Goal: Task Accomplishment & Management: Use online tool/utility

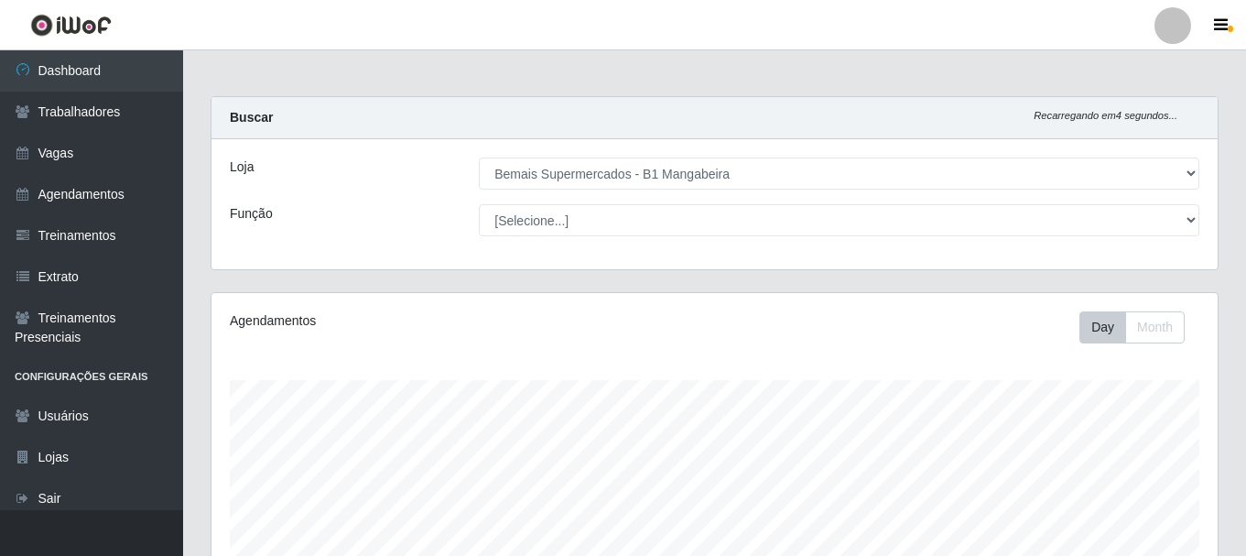
select select "403"
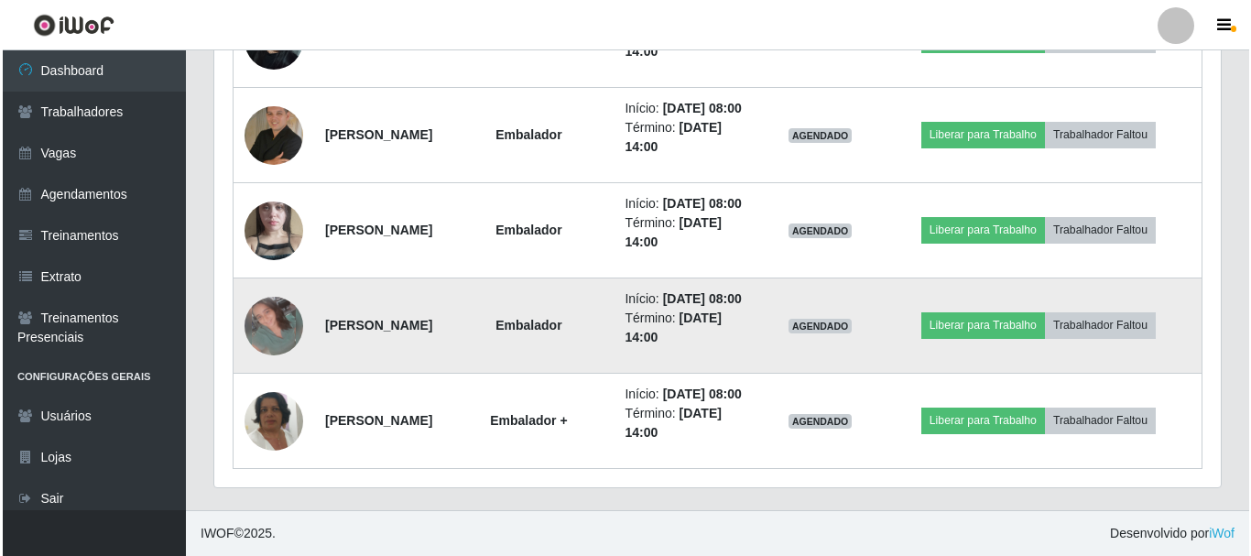
scroll to position [746, 0]
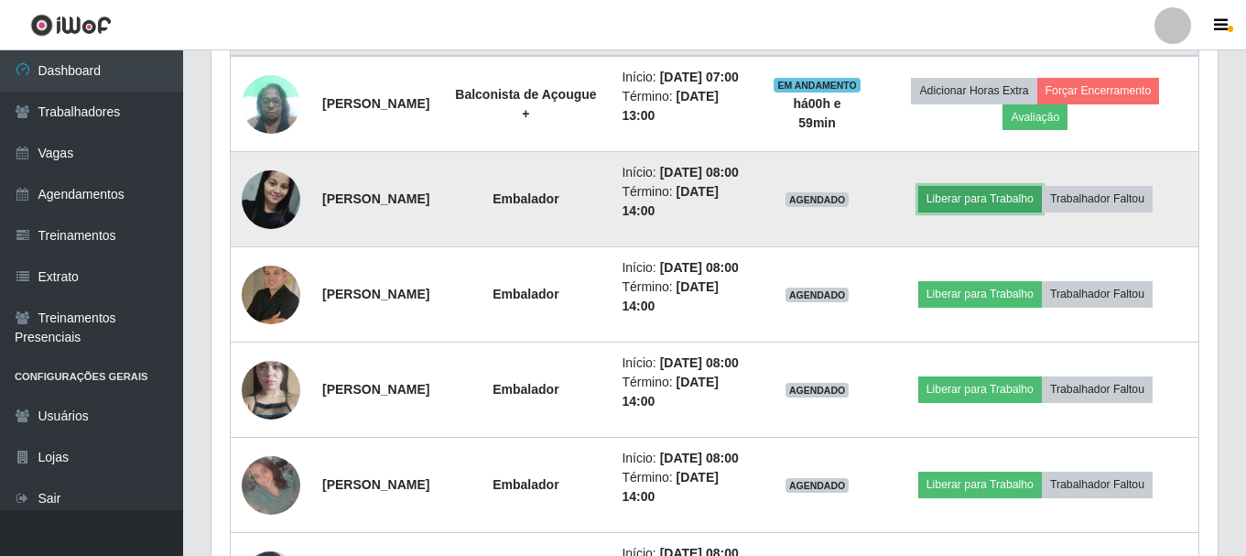
click at [996, 212] on button "Liberar para Trabalho" at bounding box center [981, 199] width 124 height 26
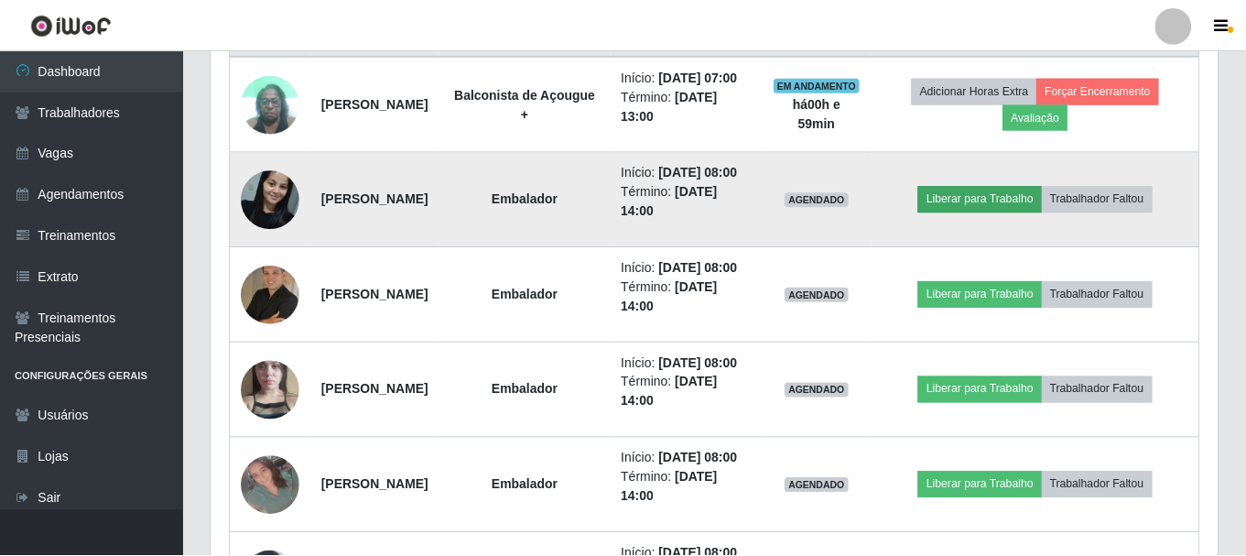
scroll to position [380, 997]
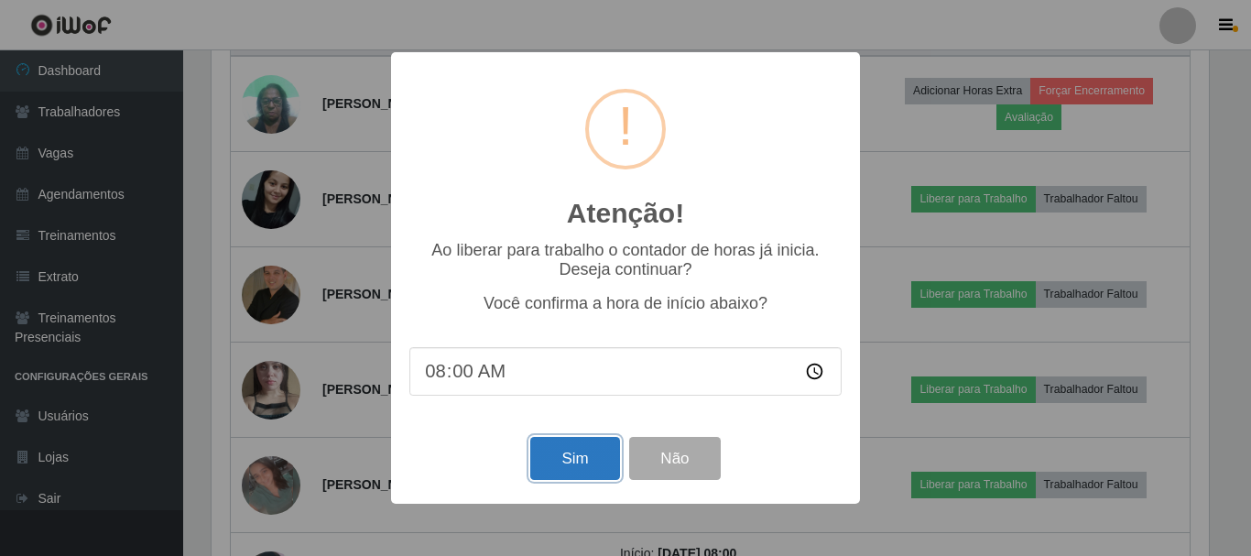
click at [572, 459] on button "Sim" at bounding box center [574, 458] width 89 height 43
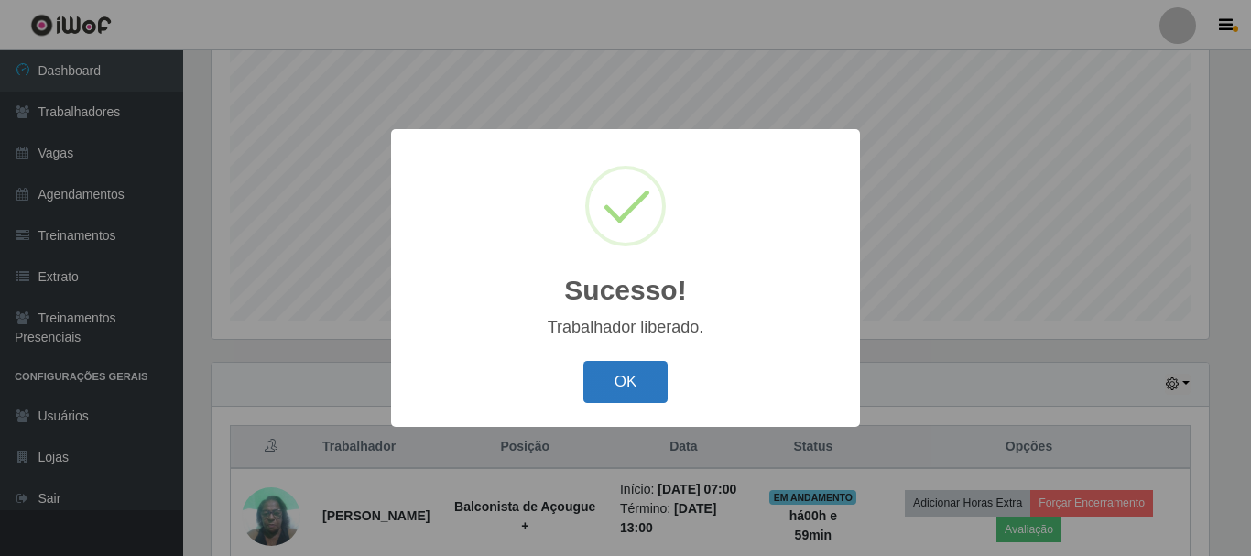
click at [624, 388] on button "OK" at bounding box center [625, 382] width 85 height 43
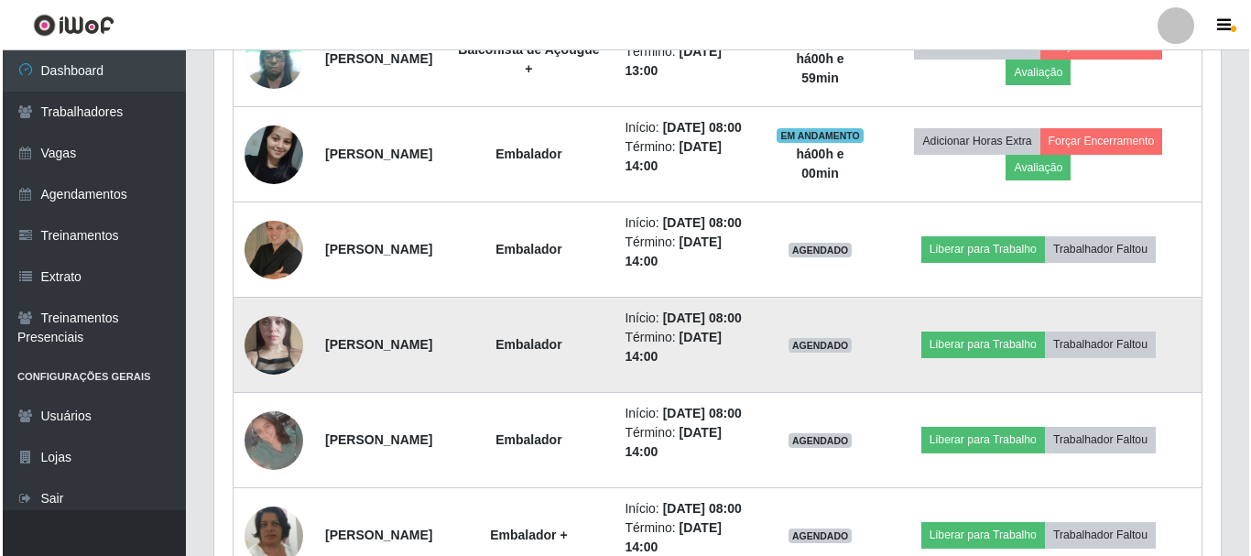
scroll to position [792, 0]
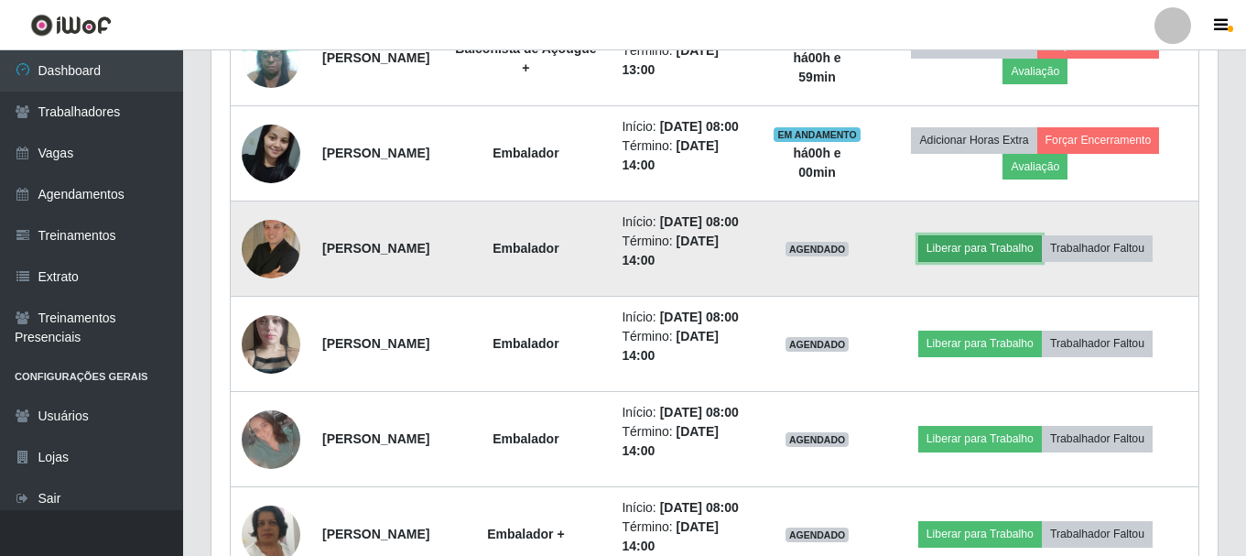
click at [965, 261] on button "Liberar para Trabalho" at bounding box center [981, 248] width 124 height 26
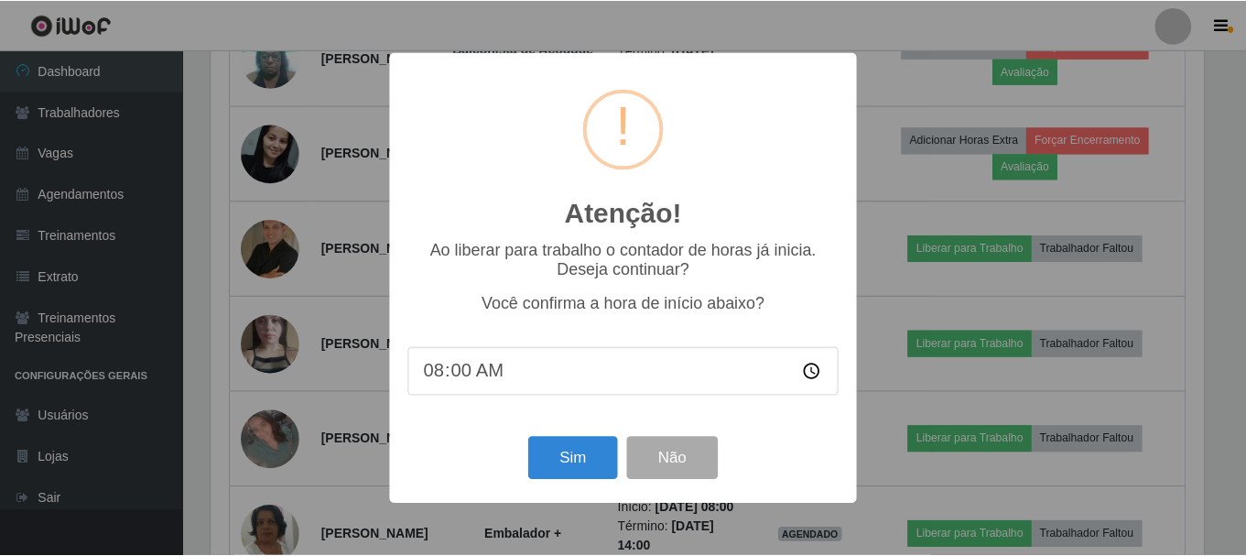
scroll to position [380, 997]
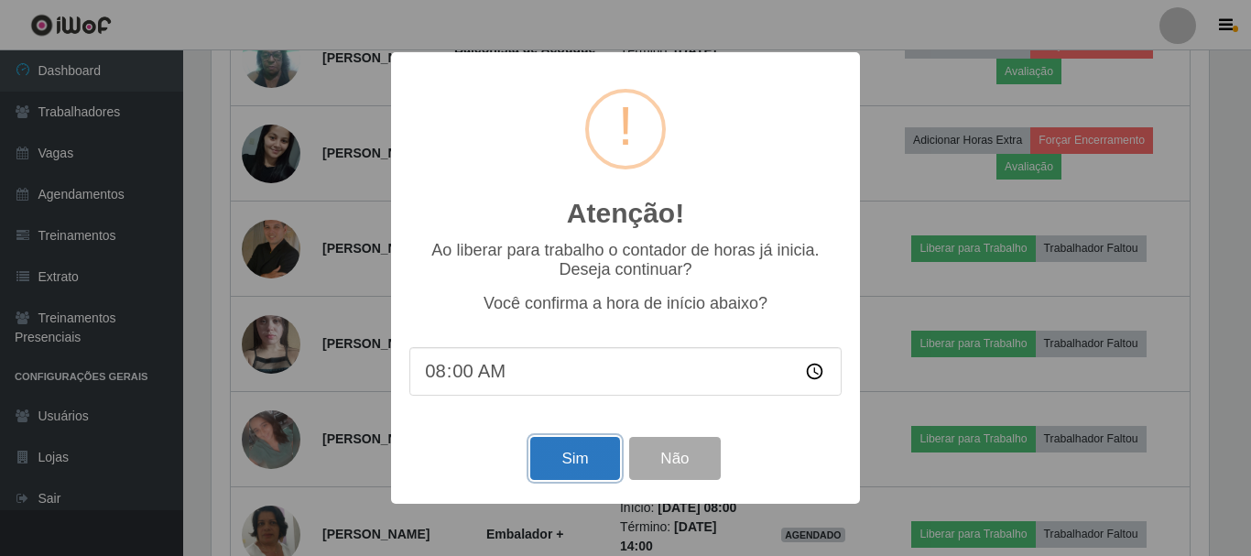
click at [542, 469] on button "Sim" at bounding box center [574, 458] width 89 height 43
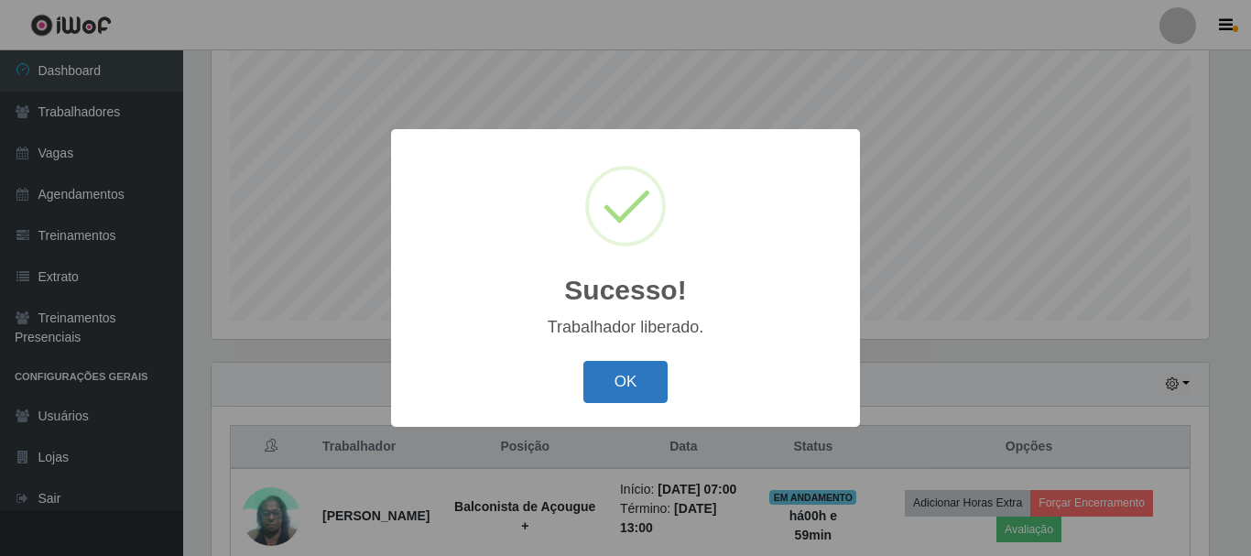
click at [601, 398] on button "OK" at bounding box center [625, 382] width 85 height 43
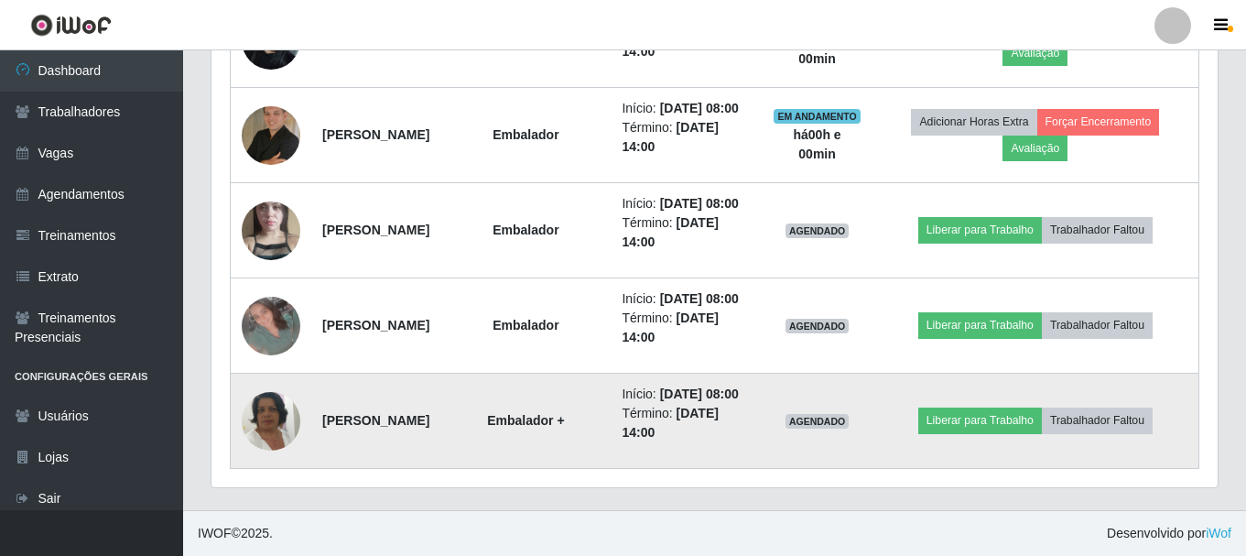
scroll to position [1021, 0]
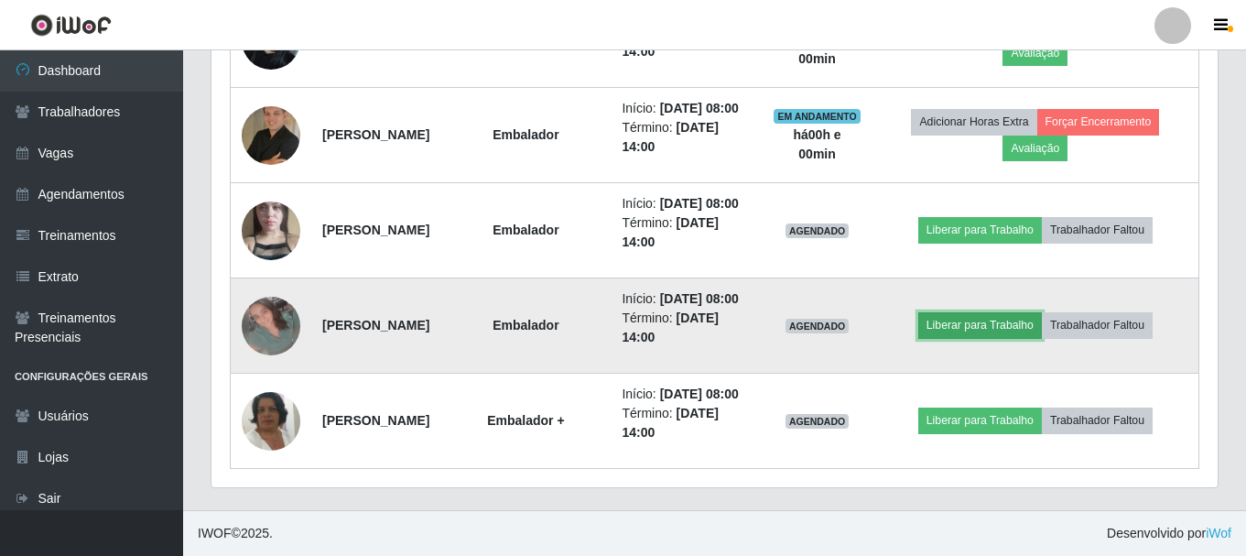
click at [991, 312] on button "Liberar para Trabalho" at bounding box center [981, 325] width 124 height 26
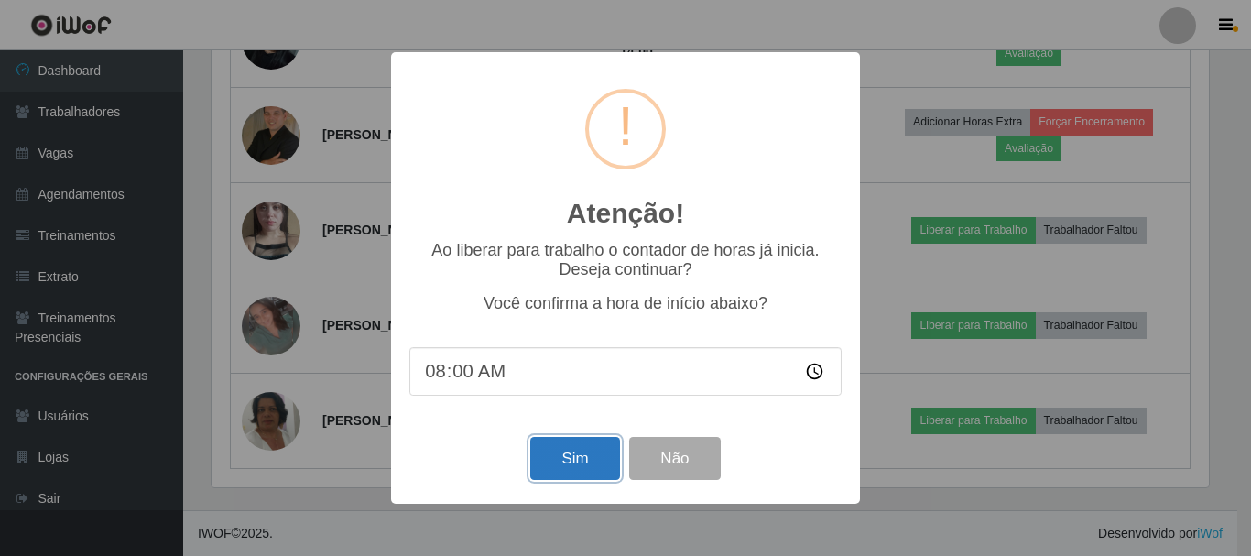
click at [560, 476] on button "Sim" at bounding box center [574, 458] width 89 height 43
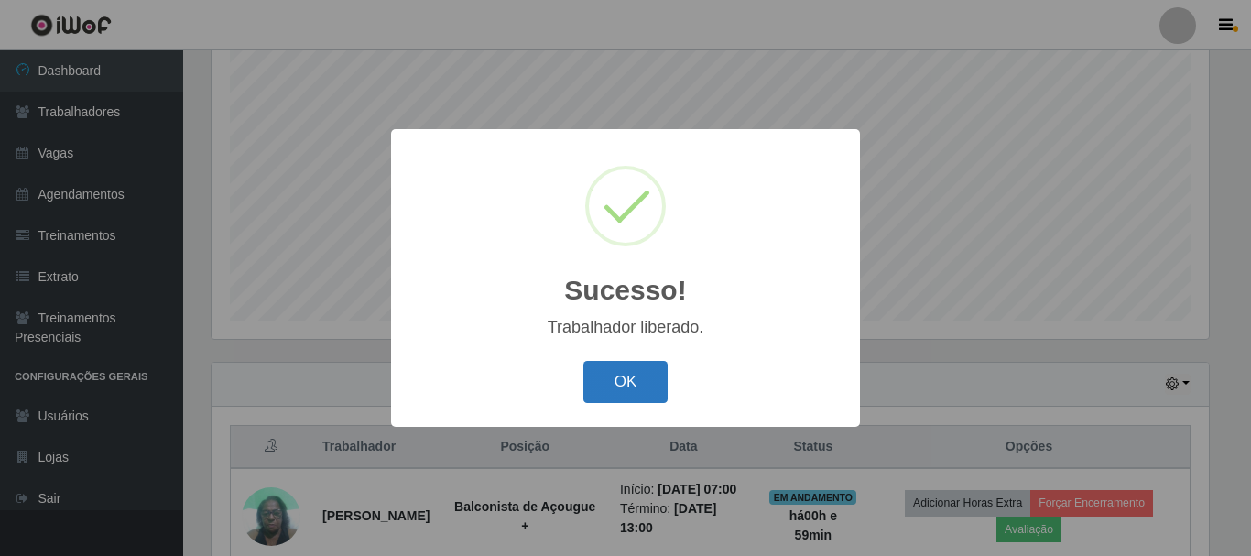
click at [620, 382] on button "OK" at bounding box center [625, 382] width 85 height 43
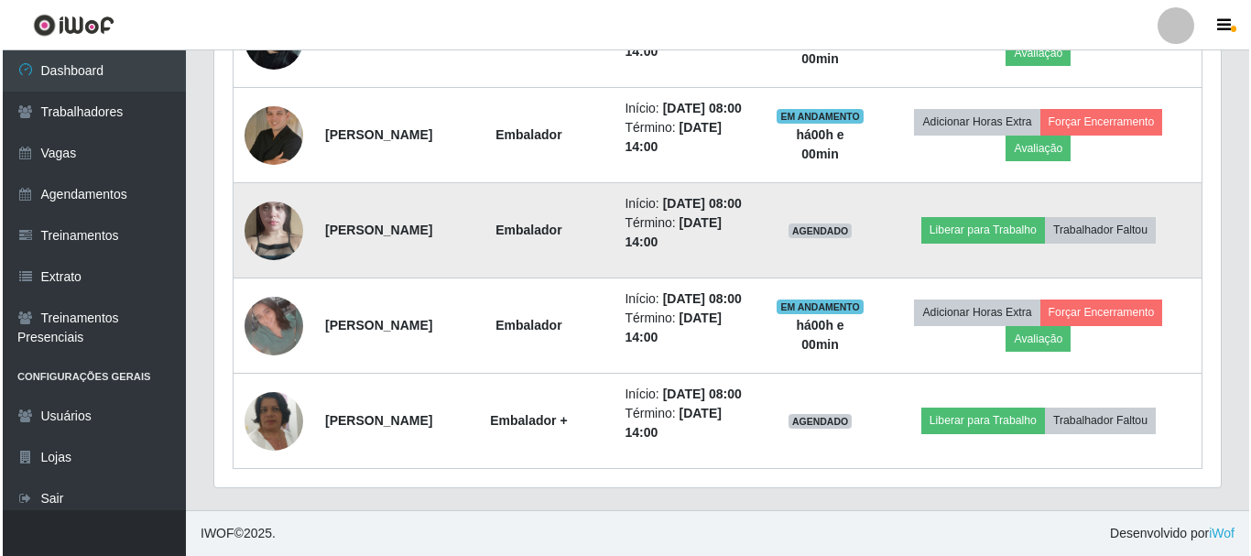
scroll to position [0, 0]
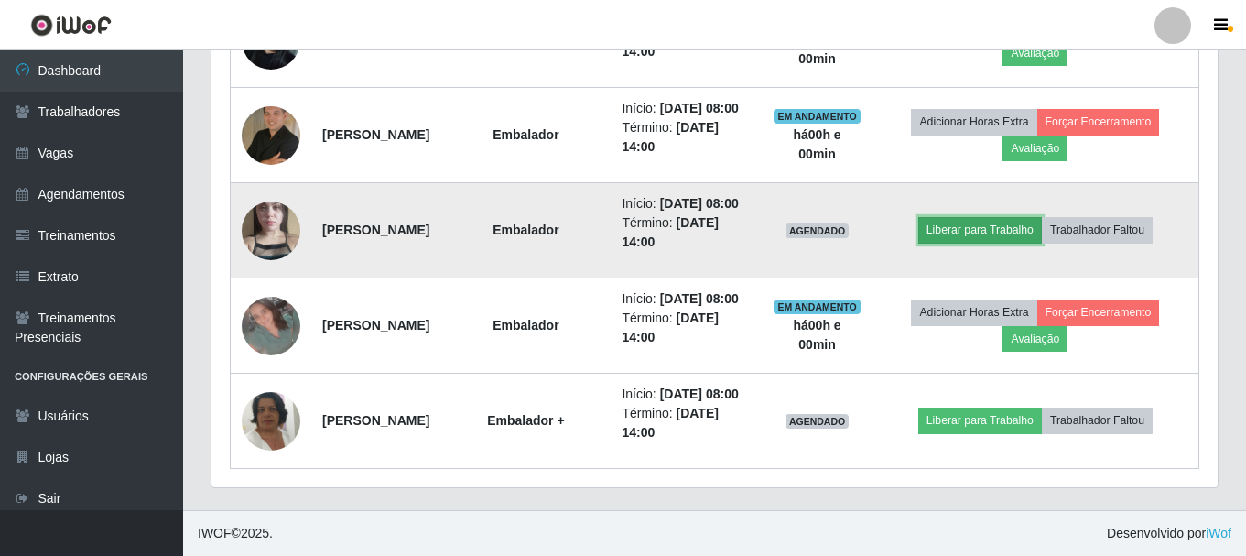
click at [1004, 234] on button "Liberar para Trabalho" at bounding box center [981, 230] width 124 height 26
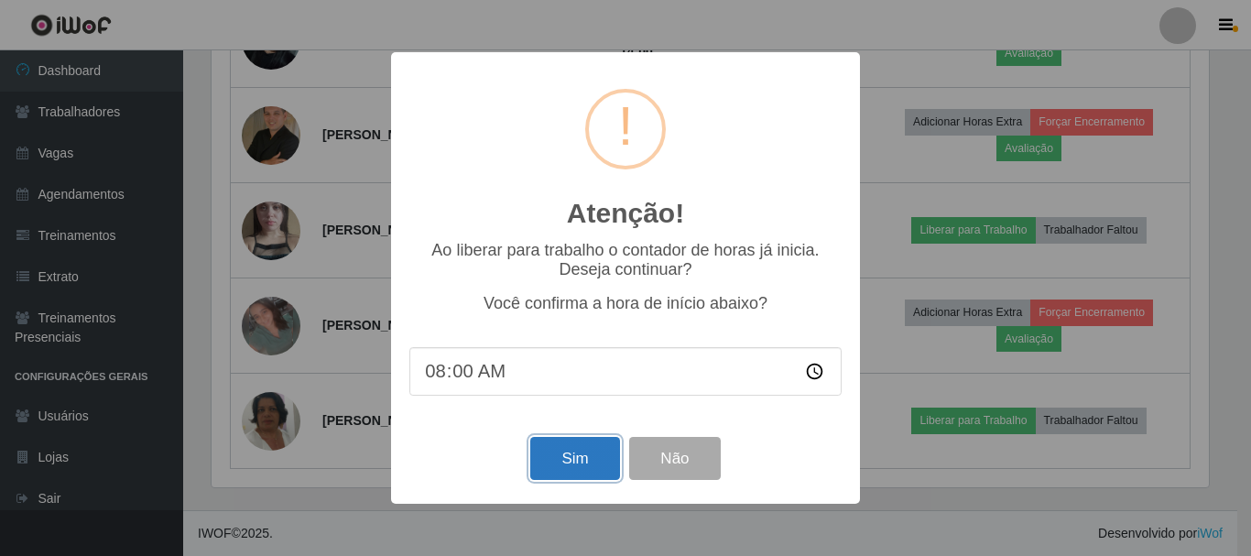
click at [562, 461] on button "Sim" at bounding box center [574, 458] width 89 height 43
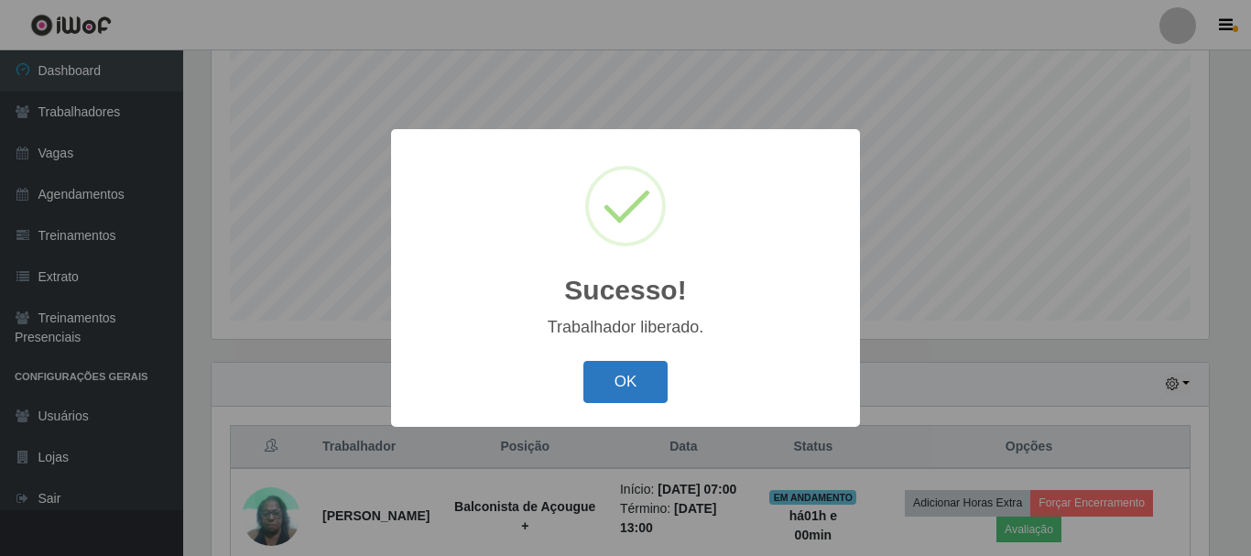
click at [607, 369] on button "OK" at bounding box center [625, 382] width 85 height 43
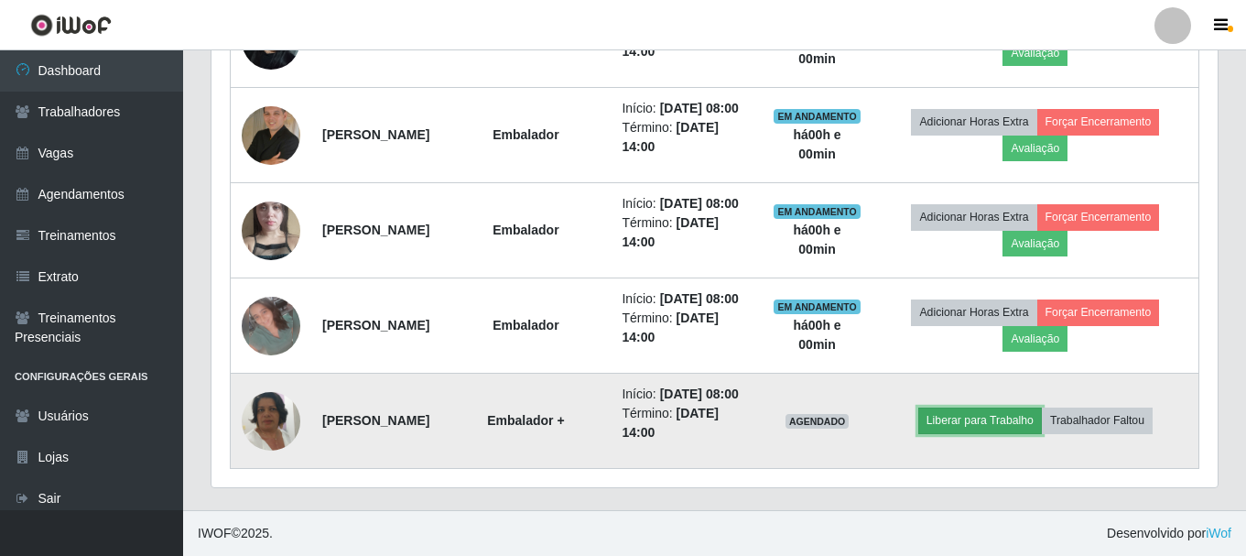
click at [990, 408] on button "Liberar para Trabalho" at bounding box center [981, 421] width 124 height 26
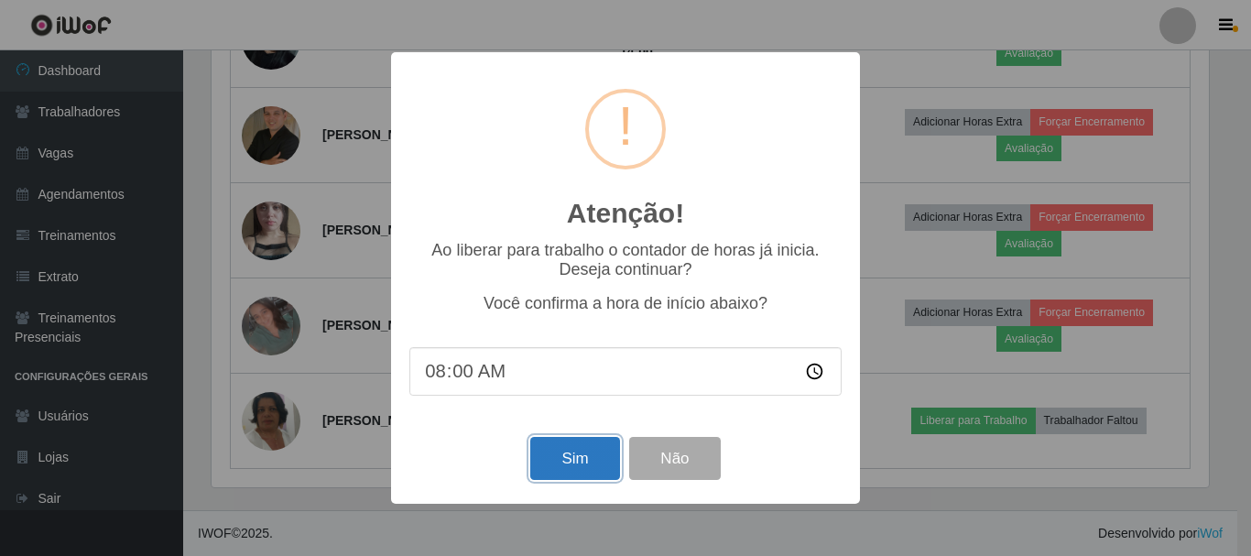
click at [569, 449] on button "Sim" at bounding box center [574, 458] width 89 height 43
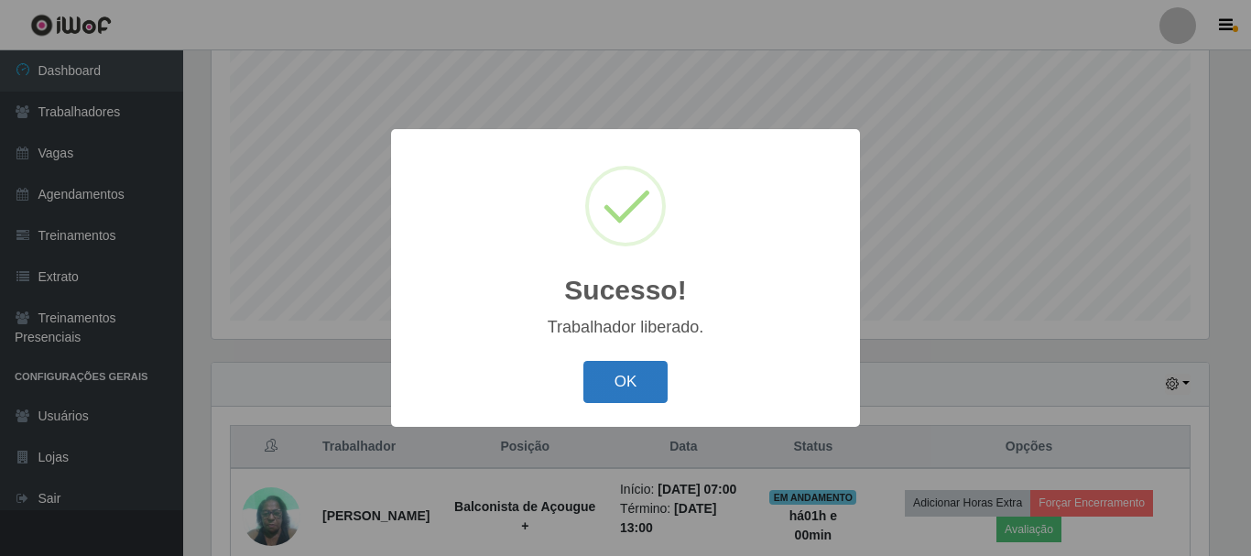
click at [623, 389] on button "OK" at bounding box center [625, 382] width 85 height 43
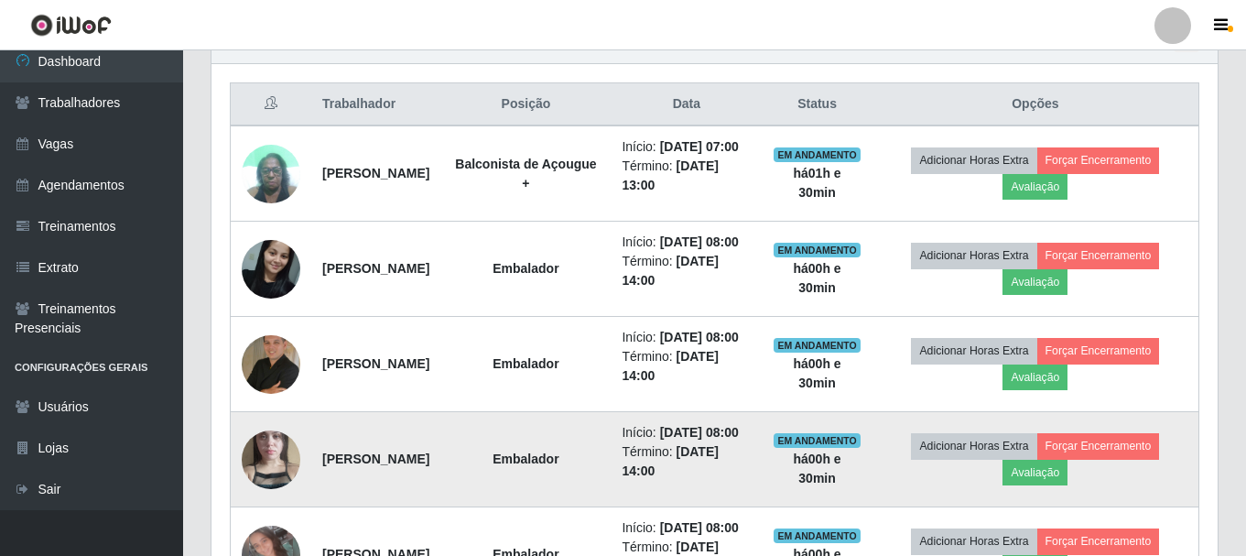
scroll to position [472, 0]
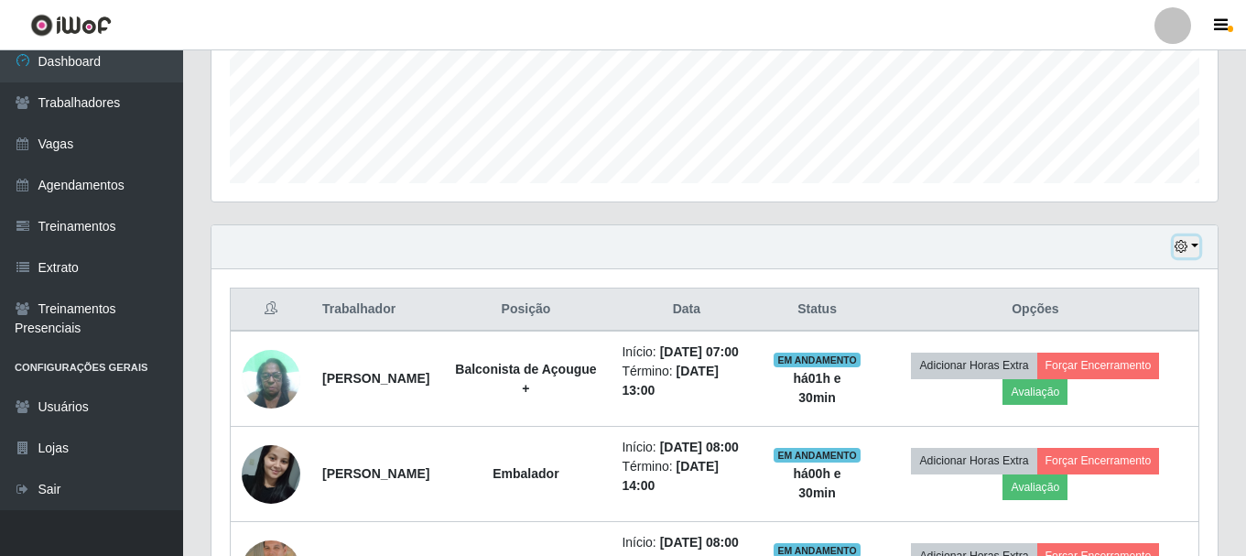
click at [1180, 245] on icon "button" at bounding box center [1181, 246] width 13 height 13
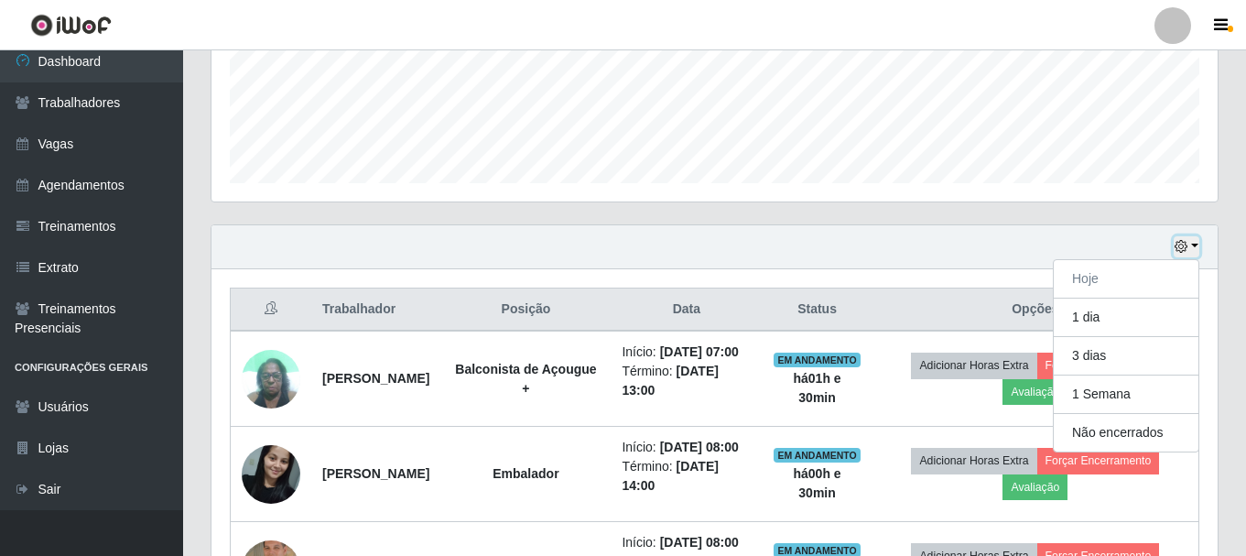
click at [1181, 251] on icon "button" at bounding box center [1181, 246] width 13 height 13
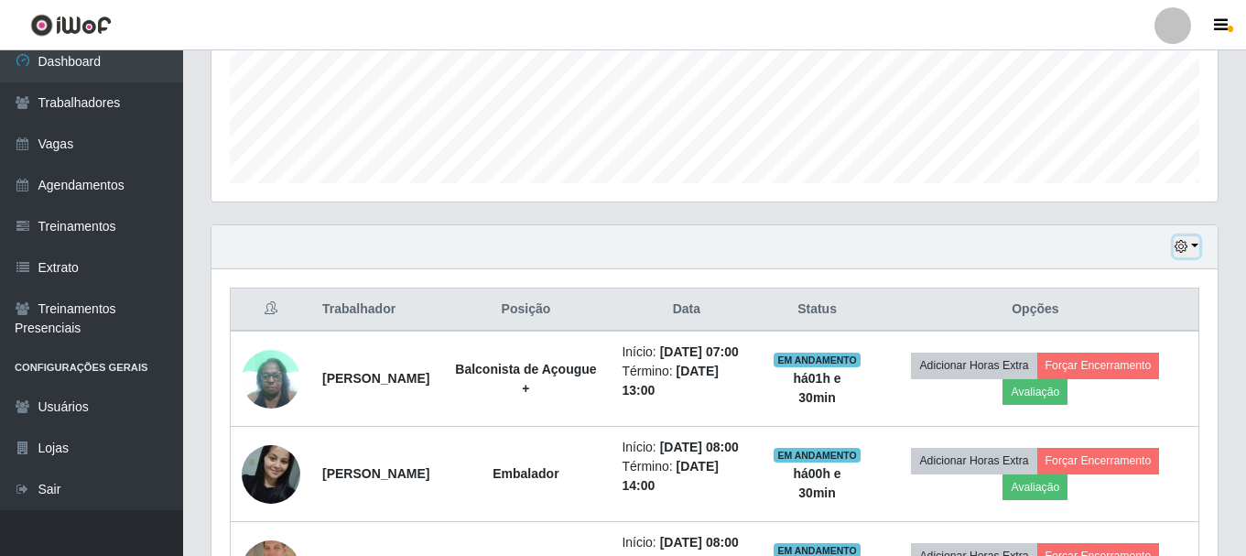
click at [1181, 251] on icon "button" at bounding box center [1181, 246] width 13 height 13
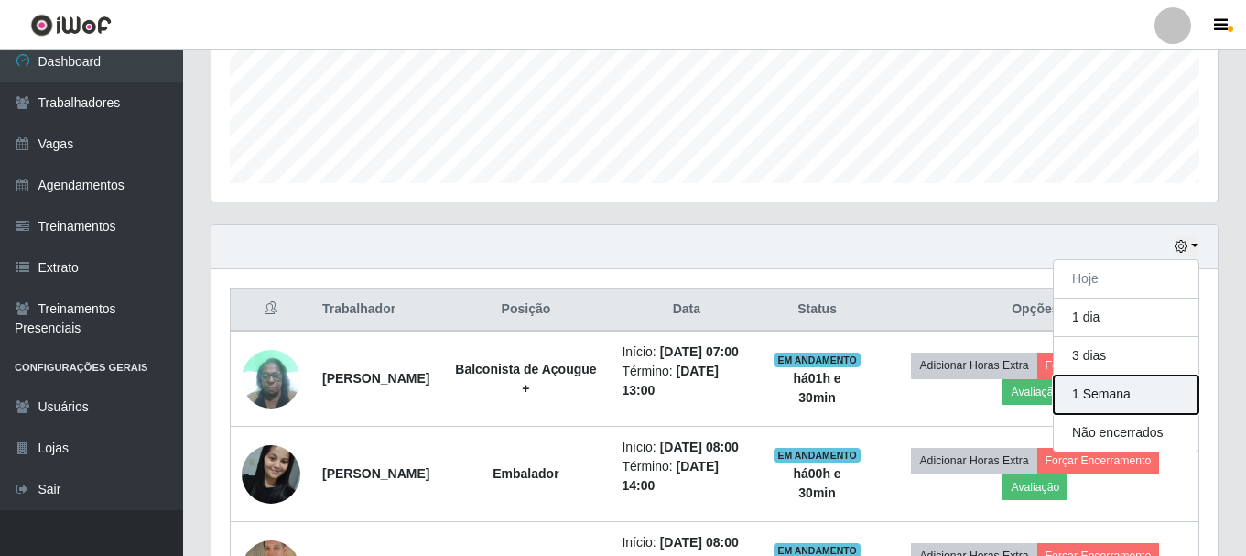
click at [1117, 399] on button "1 Semana" at bounding box center [1126, 394] width 145 height 38
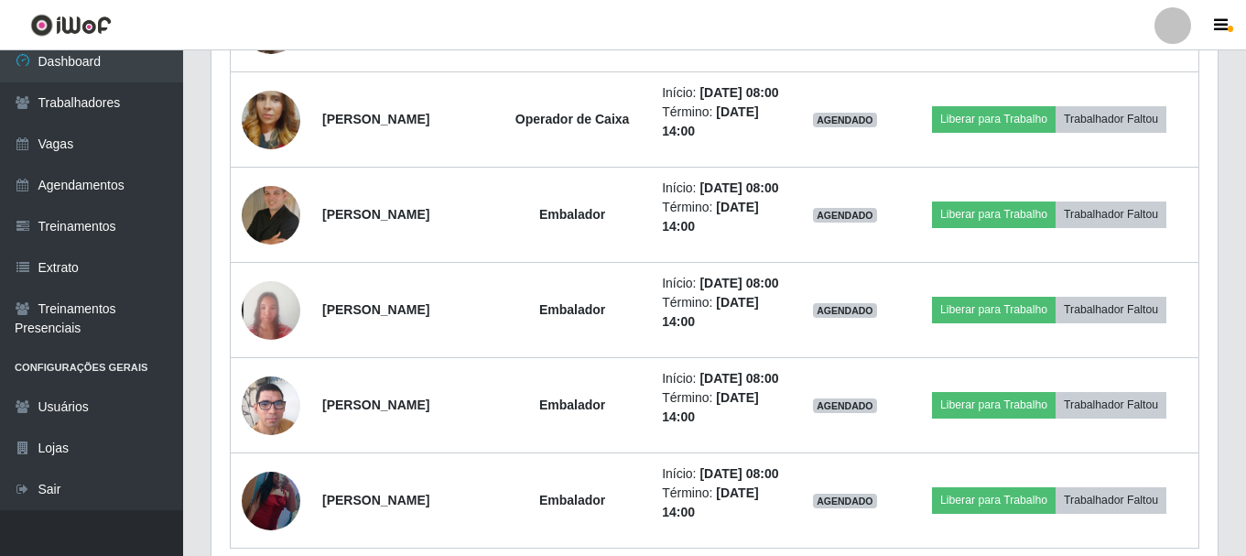
scroll to position [1937, 0]
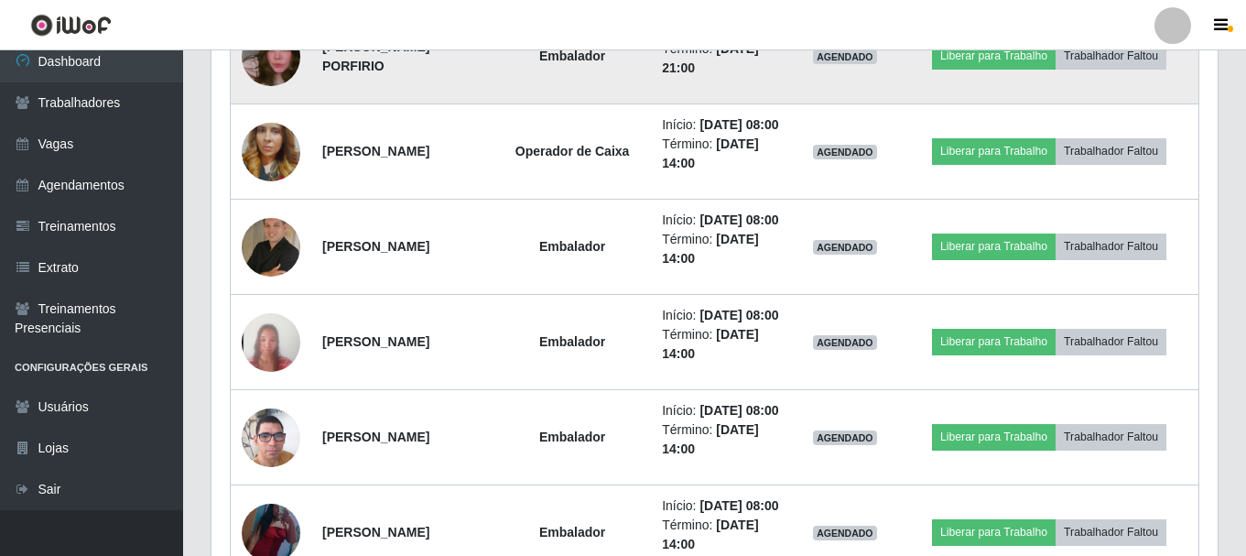
click at [262, 109] on img at bounding box center [271, 57] width 59 height 104
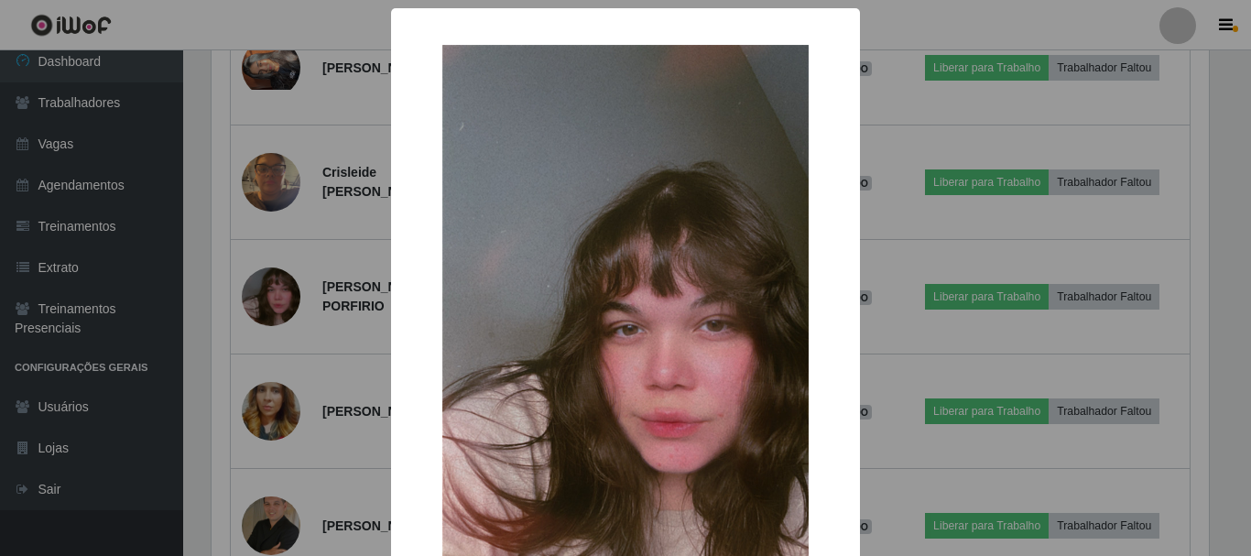
click at [282, 316] on div "× OK Cancel" at bounding box center [625, 278] width 1251 height 556
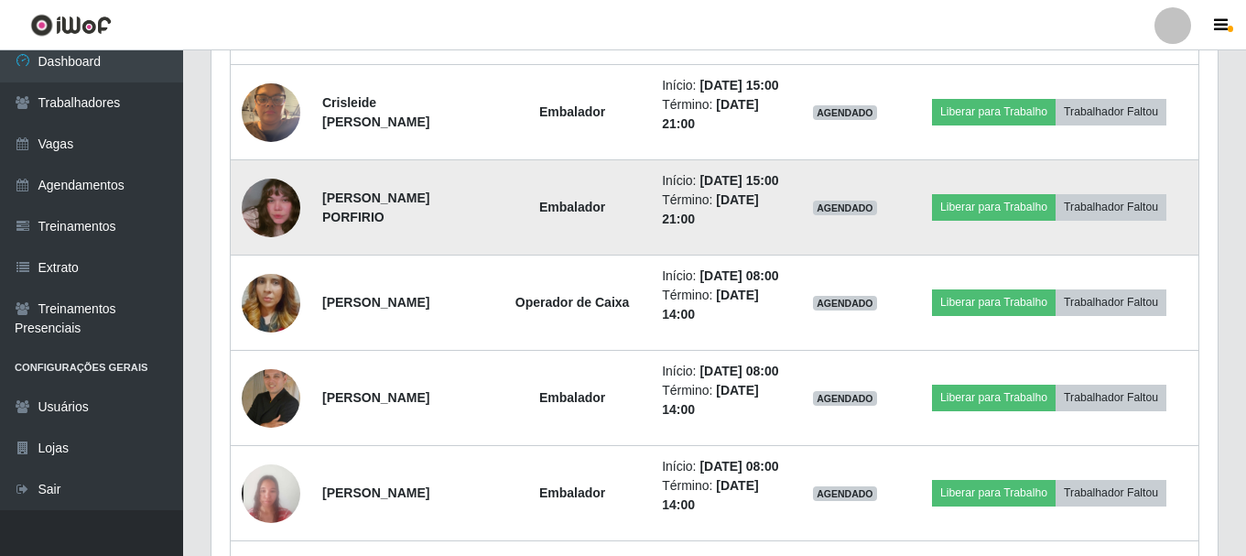
scroll to position [1754, 0]
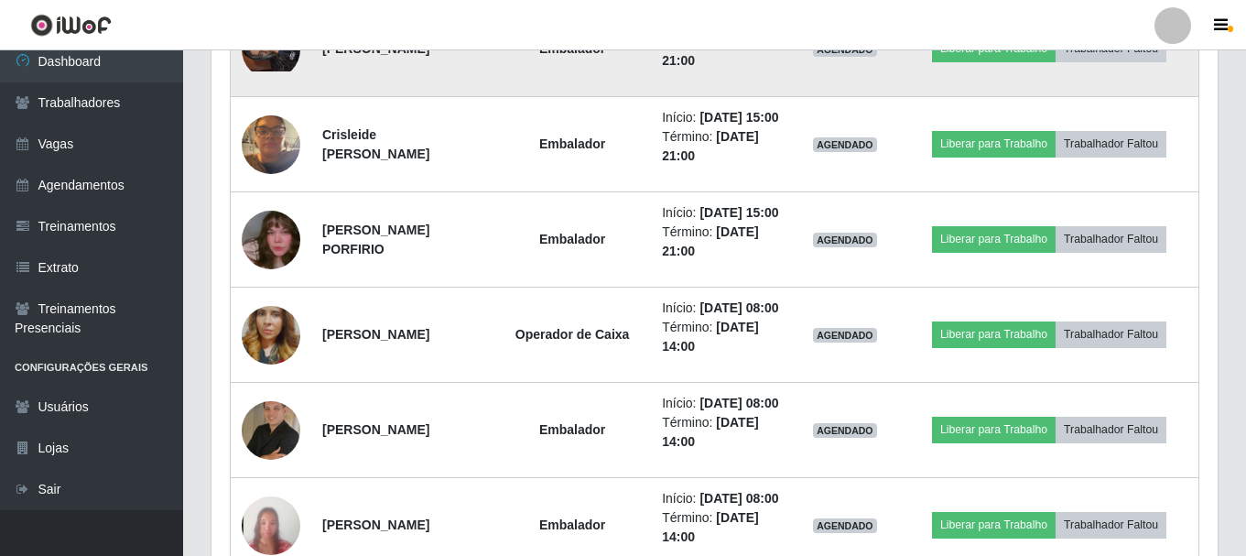
click at [276, 71] on img at bounding box center [271, 49] width 59 height 44
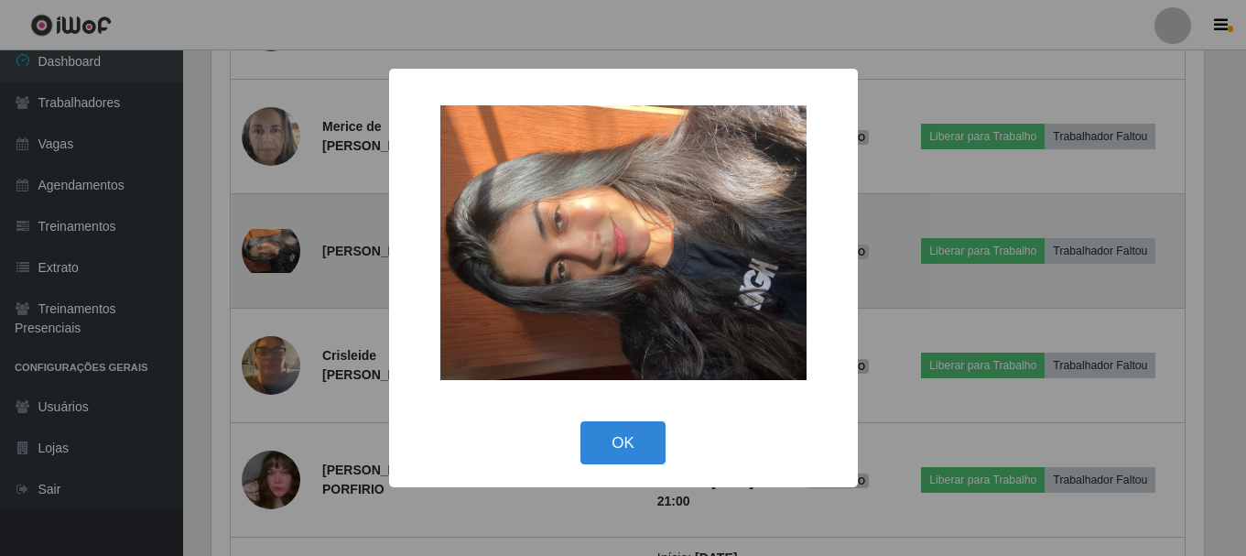
scroll to position [380, 997]
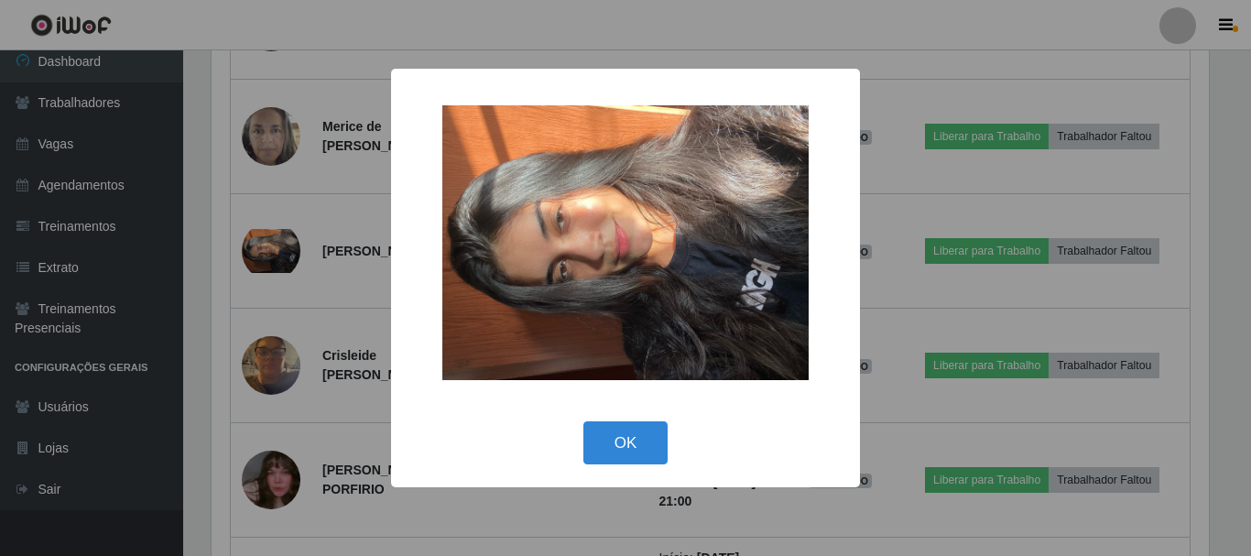
click at [277, 250] on div "× OK Cancel" at bounding box center [625, 278] width 1251 height 556
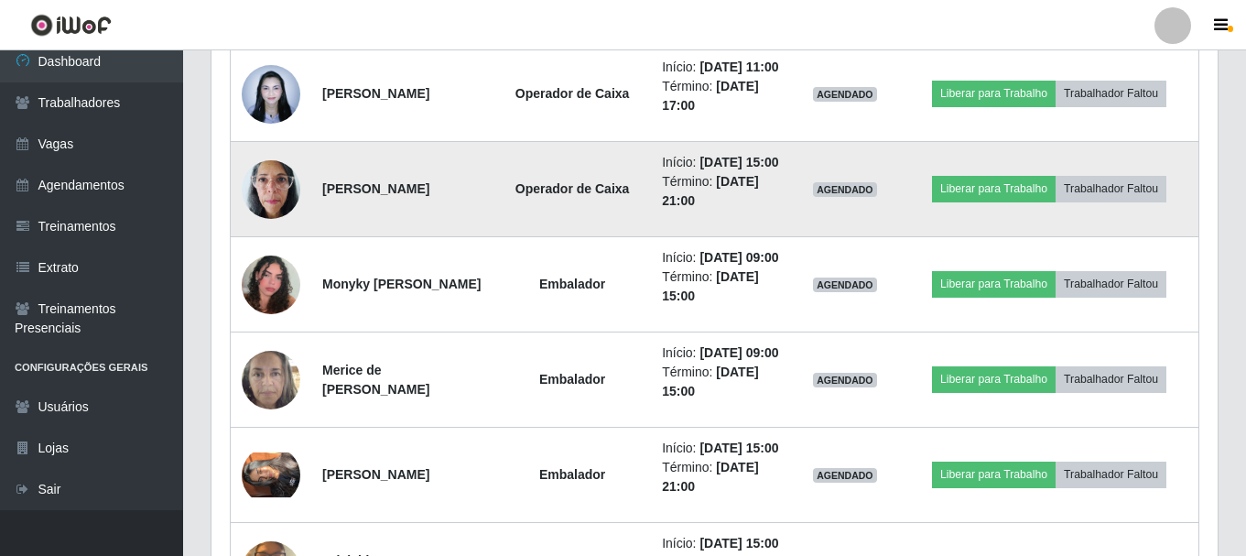
scroll to position [1296, 0]
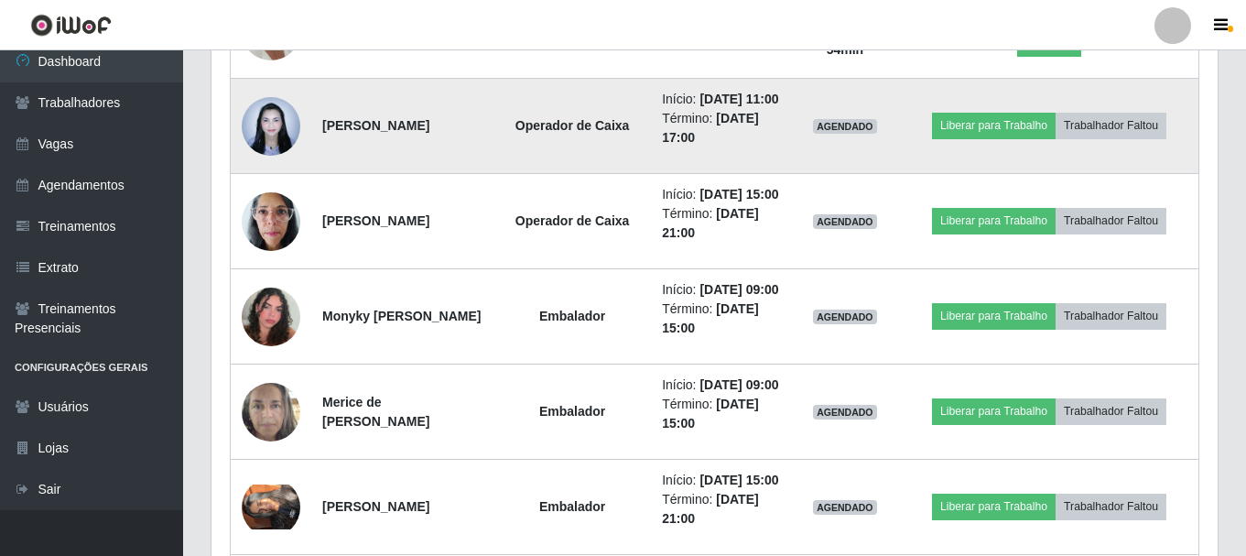
click at [252, 165] on img at bounding box center [271, 126] width 59 height 78
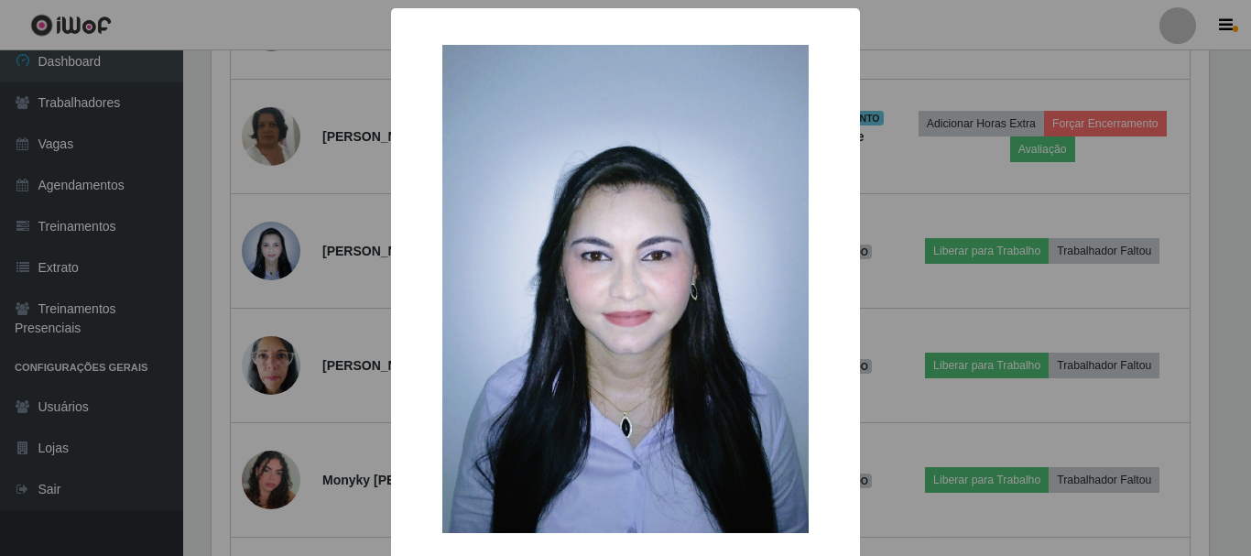
click at [260, 276] on div "× OK Cancel" at bounding box center [625, 278] width 1251 height 556
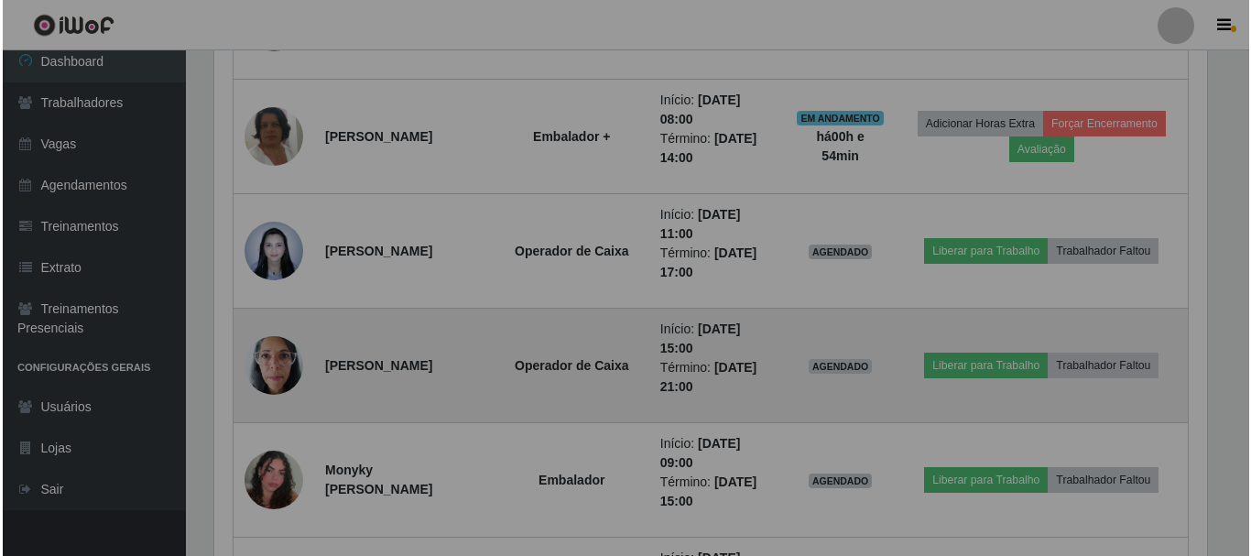
scroll to position [380, 1006]
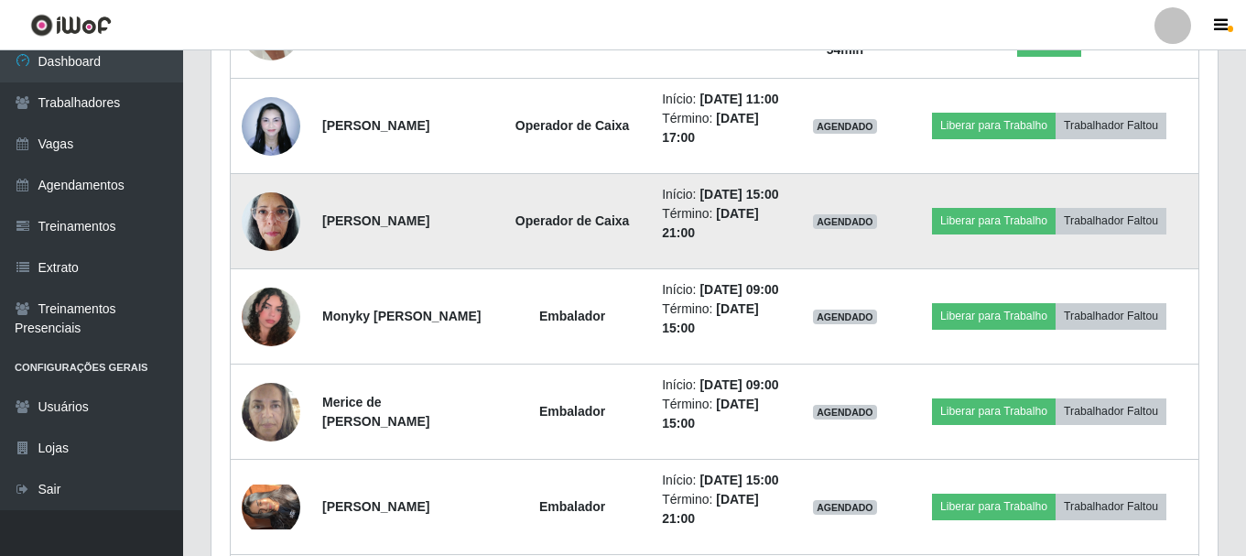
click at [272, 260] on img at bounding box center [271, 221] width 59 height 78
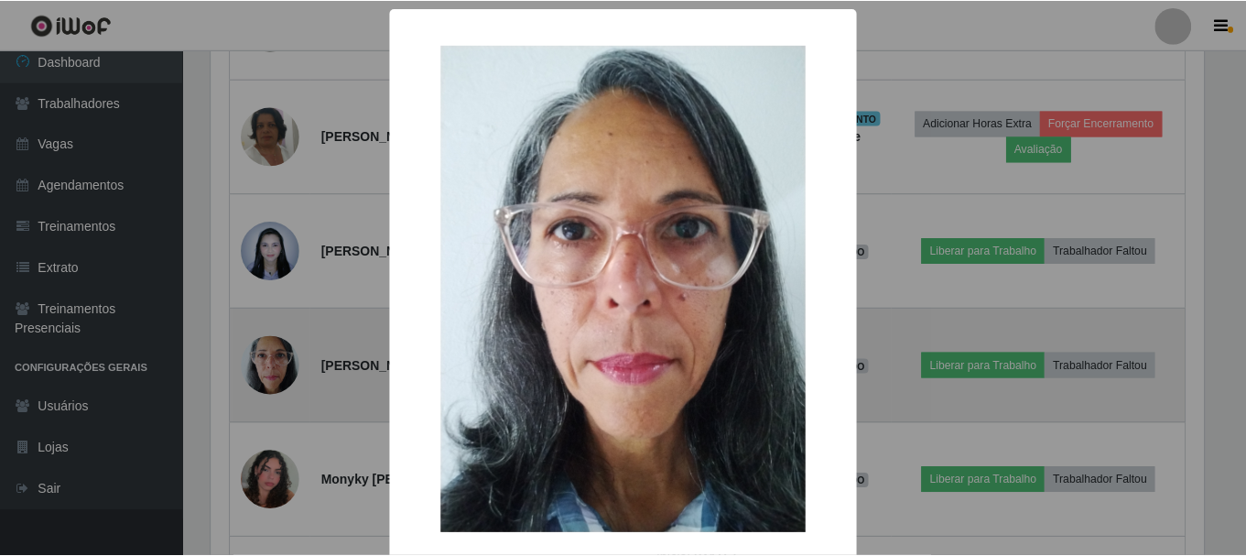
scroll to position [380, 997]
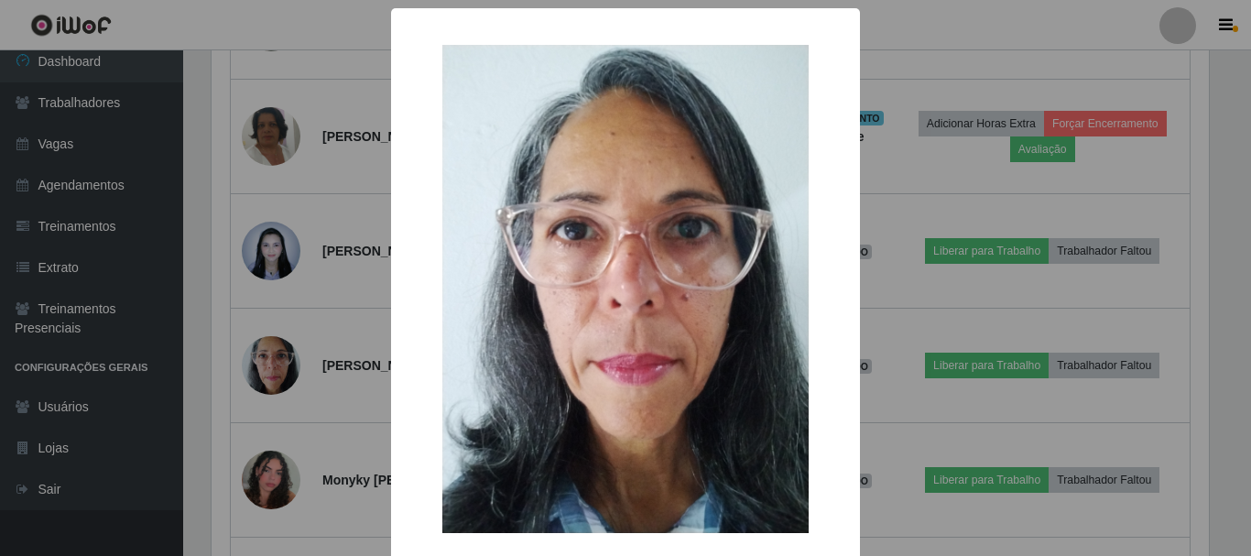
click at [307, 387] on div "× OK Cancel" at bounding box center [625, 278] width 1251 height 556
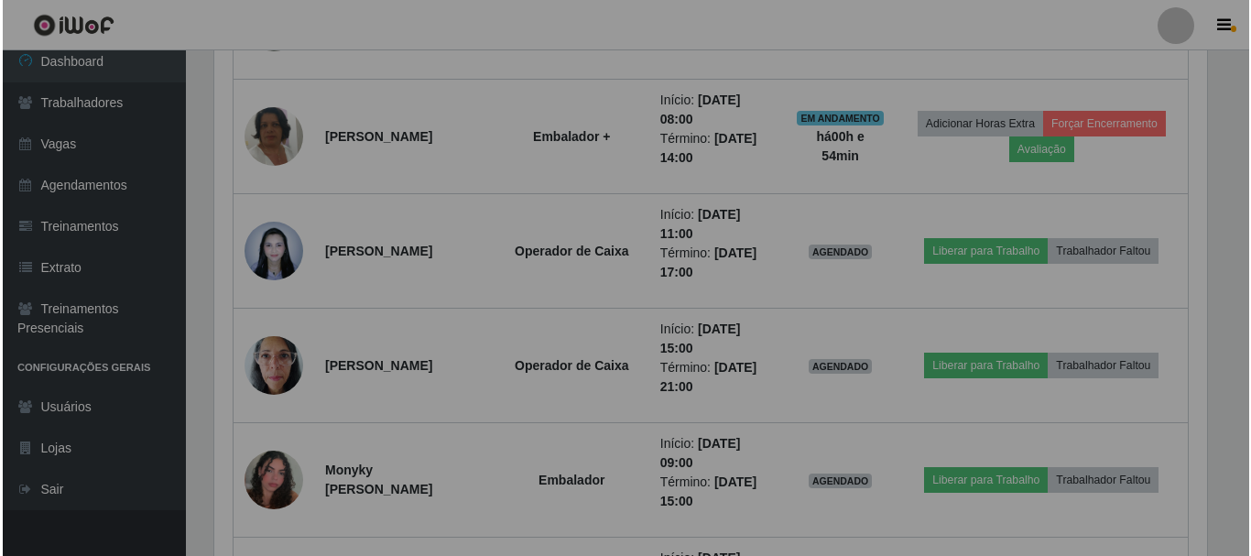
scroll to position [380, 1006]
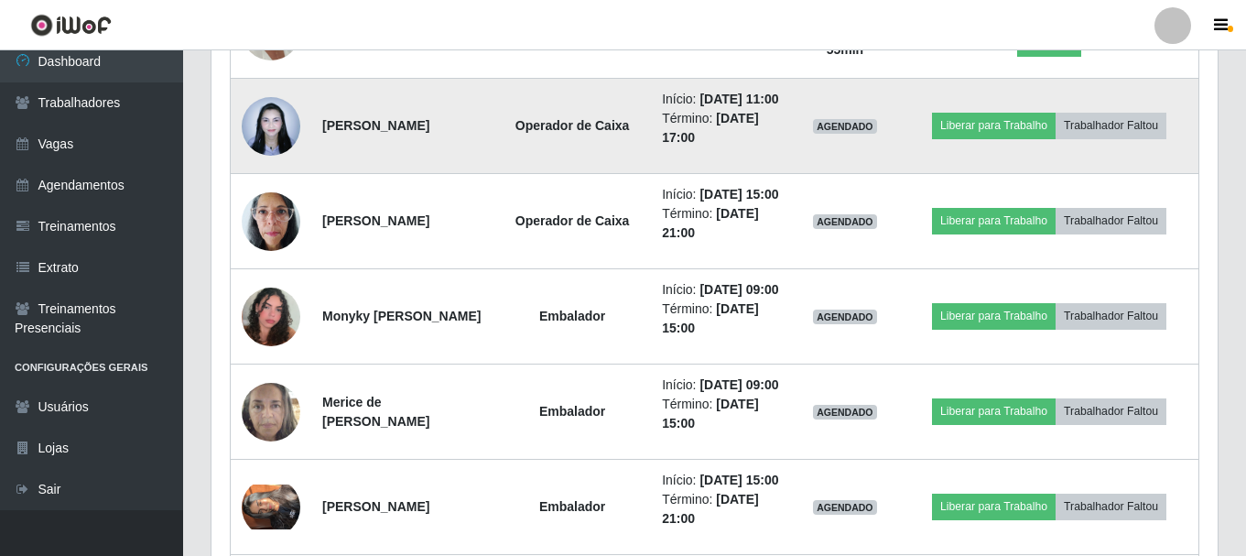
click at [277, 165] on img at bounding box center [271, 126] width 59 height 78
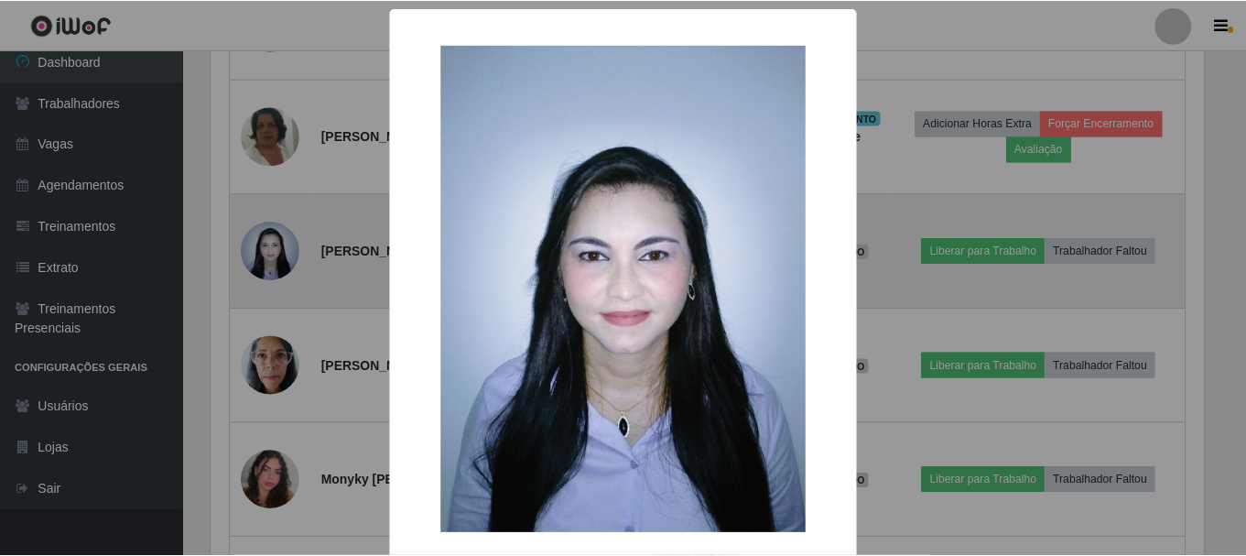
scroll to position [380, 997]
click at [282, 244] on div "× OK Cancel" at bounding box center [625, 278] width 1251 height 556
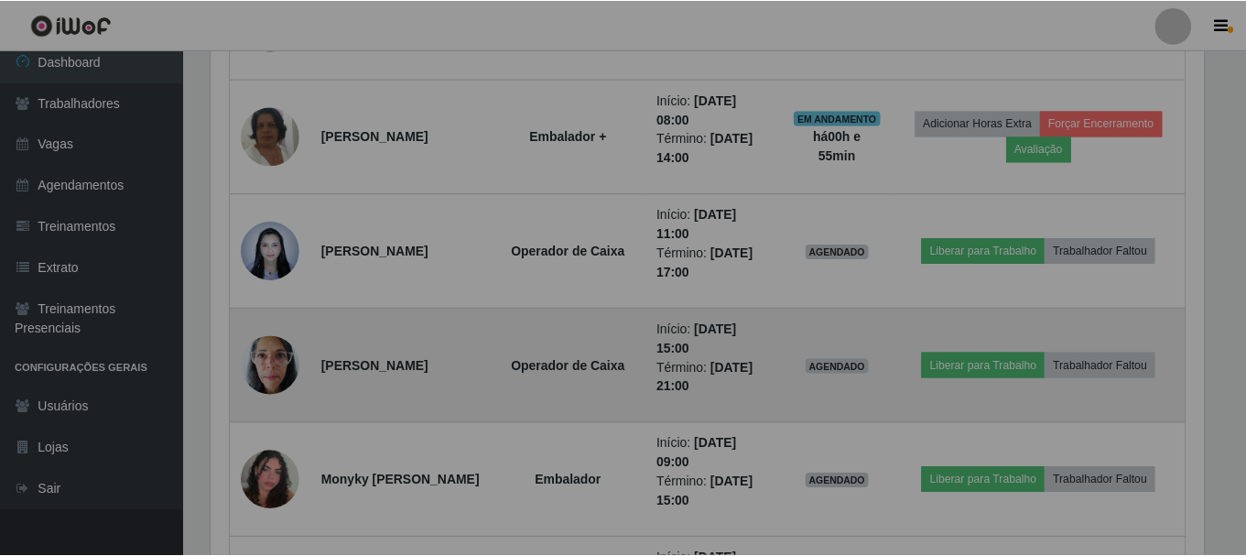
scroll to position [380, 1006]
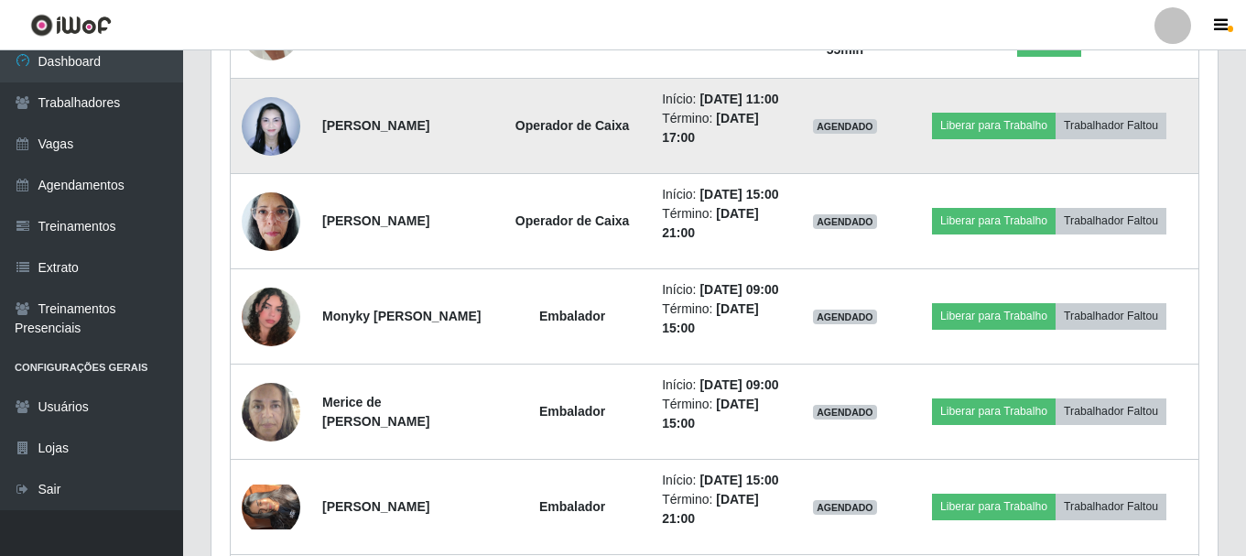
click at [266, 165] on img at bounding box center [271, 126] width 59 height 78
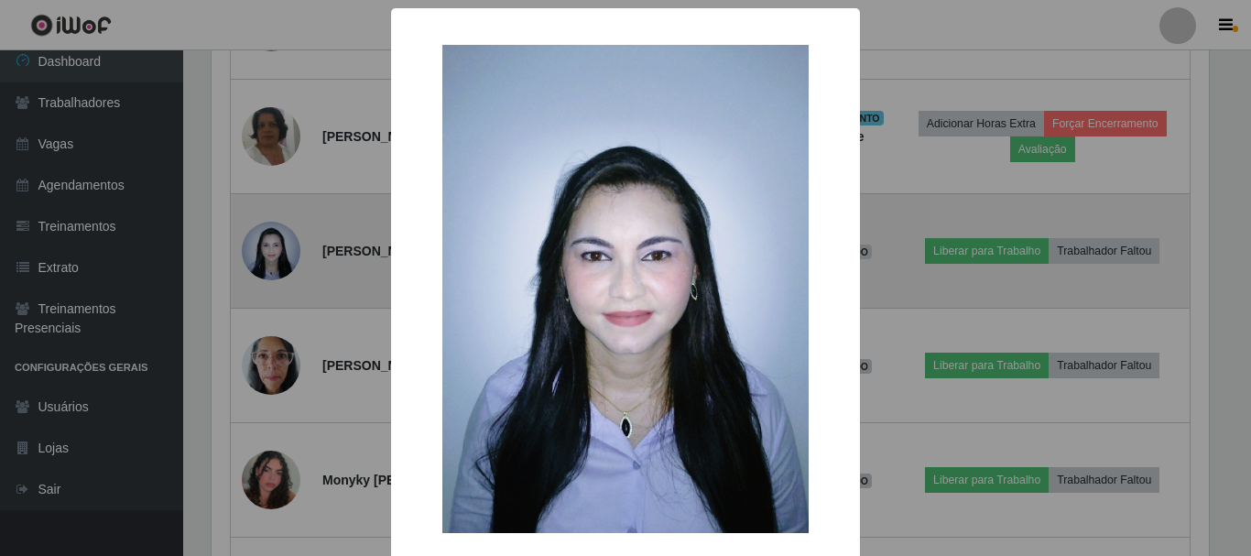
click at [266, 244] on div "× OK Cancel" at bounding box center [625, 278] width 1251 height 556
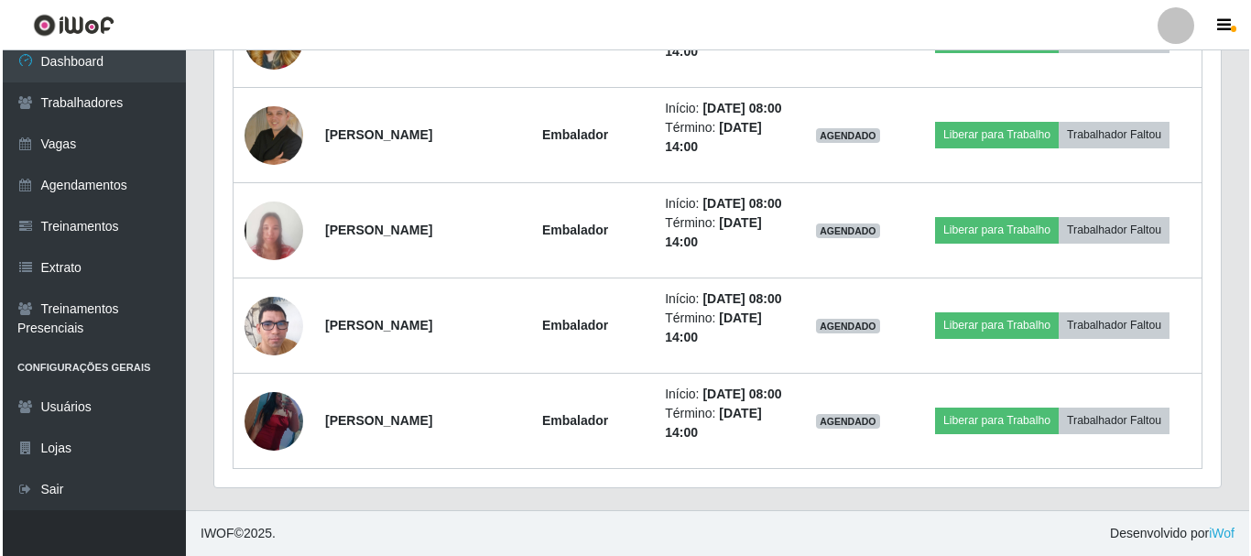
scroll to position [2395, 0]
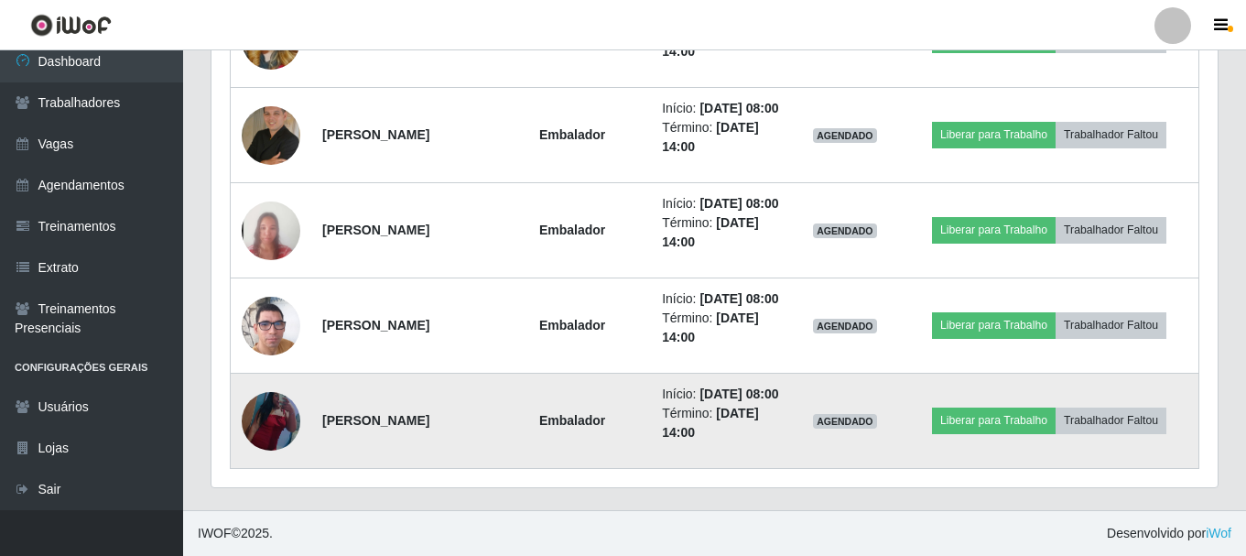
click at [287, 409] on img at bounding box center [271, 421] width 59 height 104
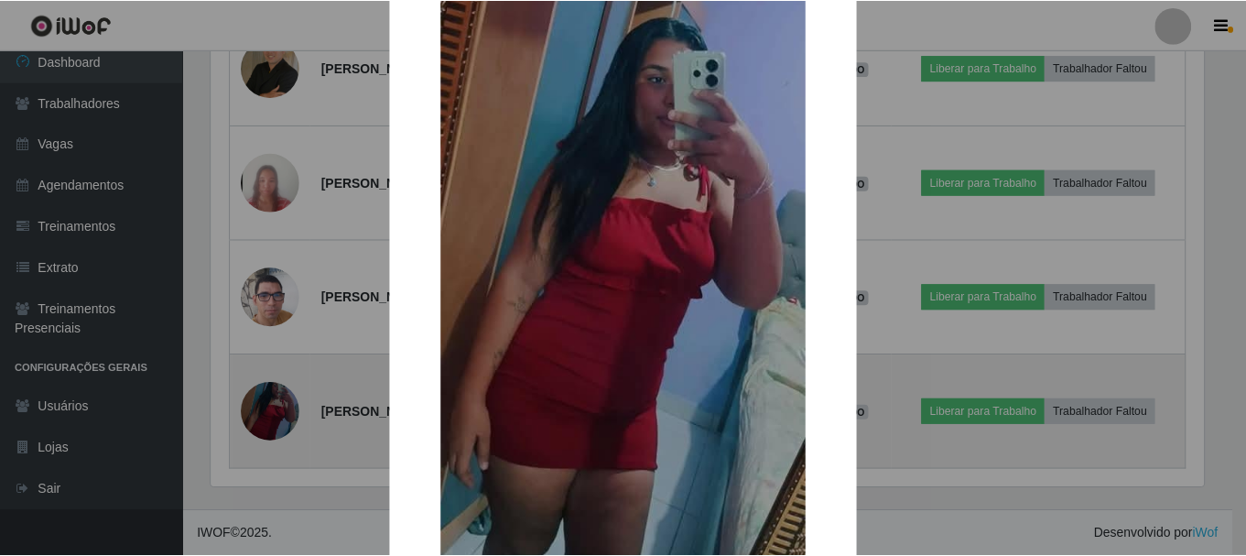
scroll to position [92, 0]
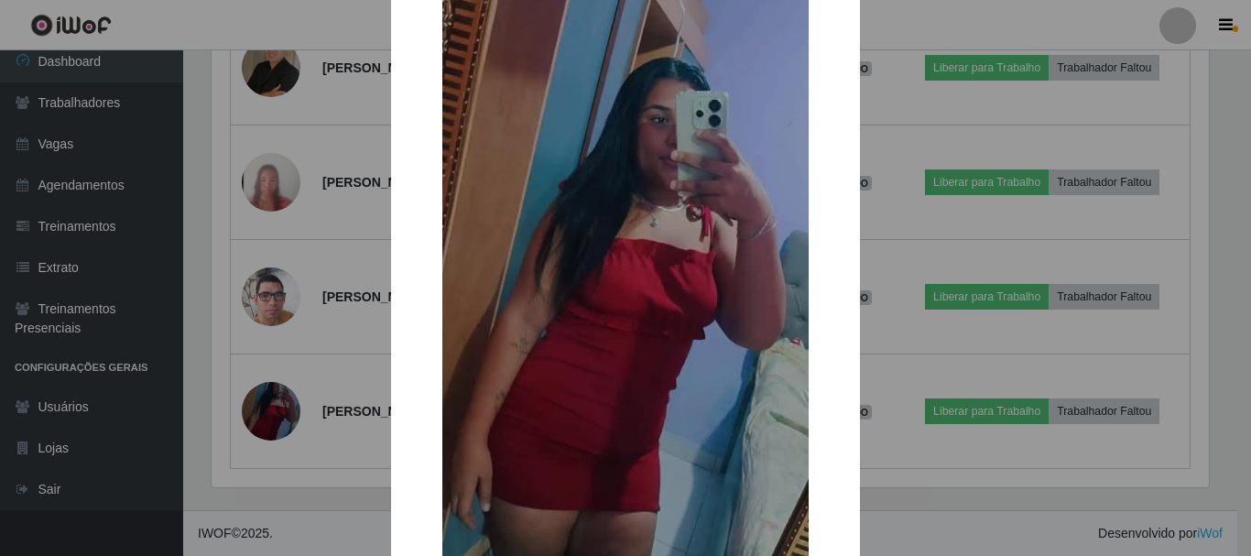
click at [332, 390] on div "× OK Cancel" at bounding box center [625, 278] width 1251 height 556
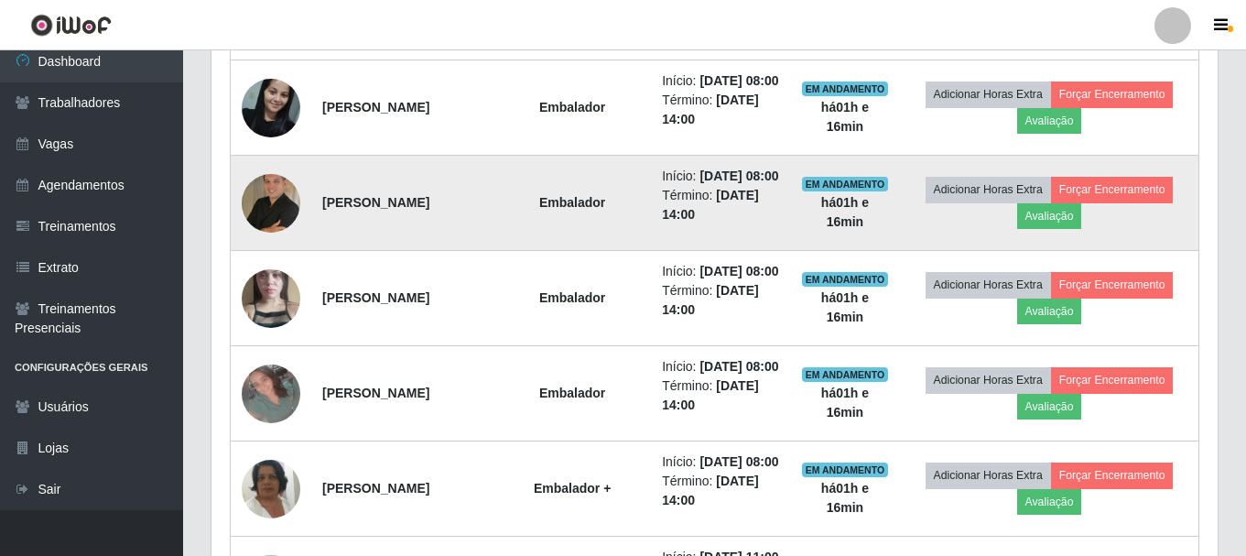
scroll to position [746, 0]
